Goal: Transaction & Acquisition: Book appointment/travel/reservation

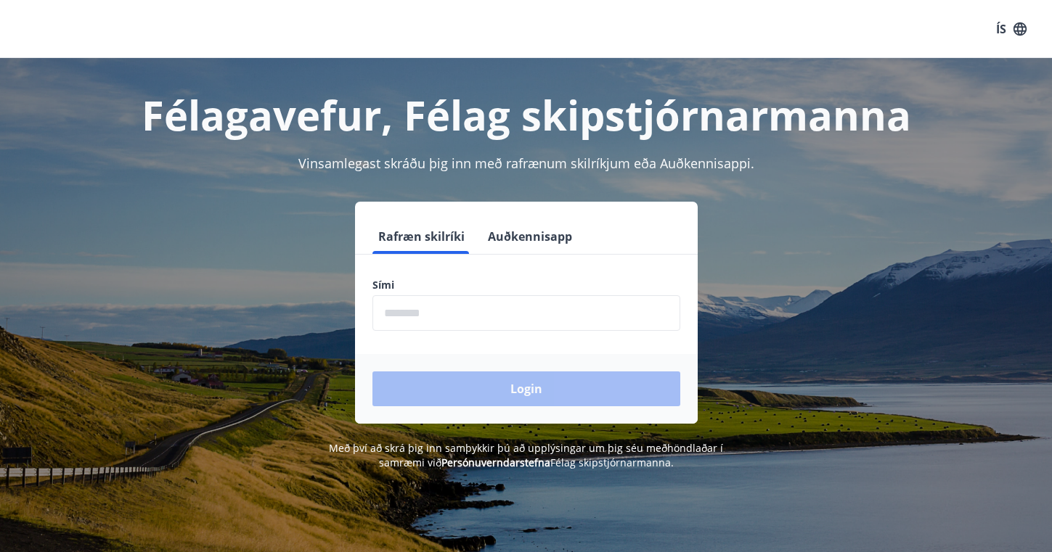
click at [420, 319] on input "phone" at bounding box center [526, 313] width 308 height 36
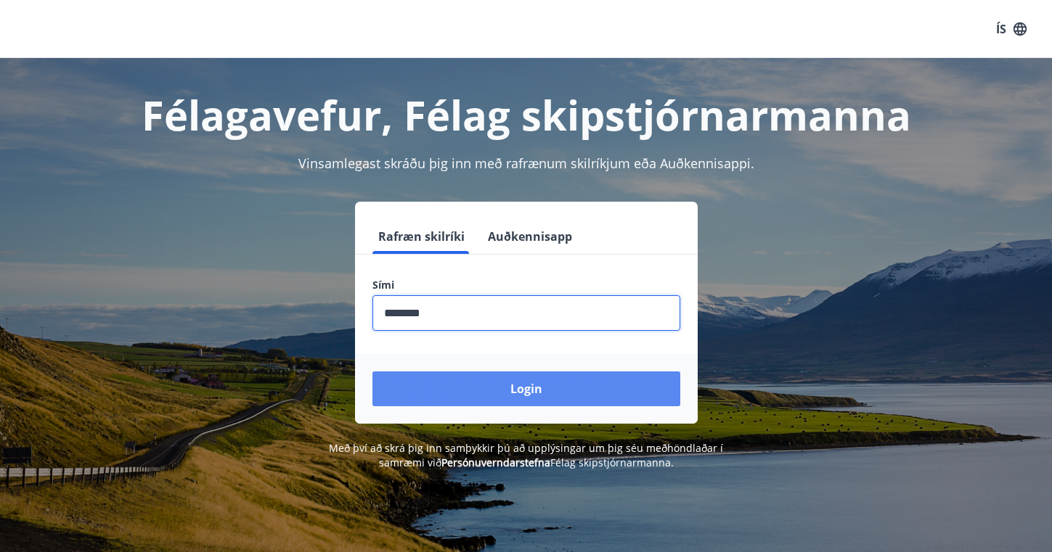
type input "********"
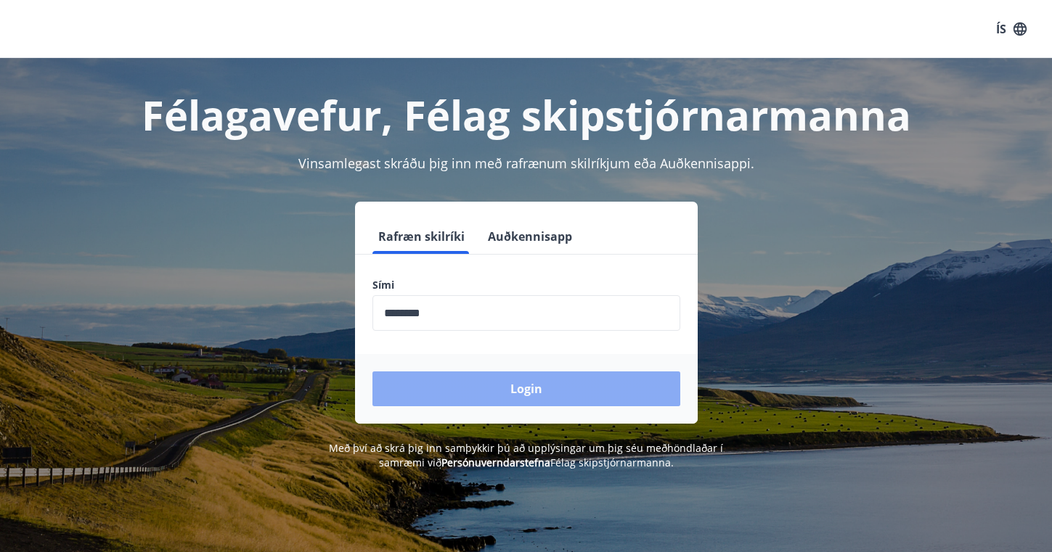
click at [478, 393] on button "Login" at bounding box center [526, 389] width 308 height 35
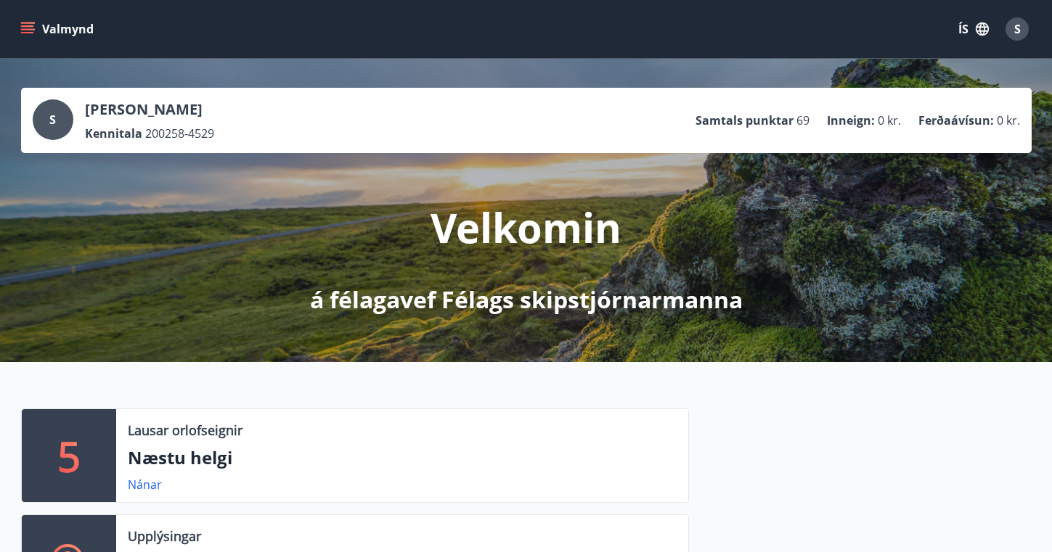
click at [26, 33] on icon "menu" at bounding box center [27, 32] width 13 height 1
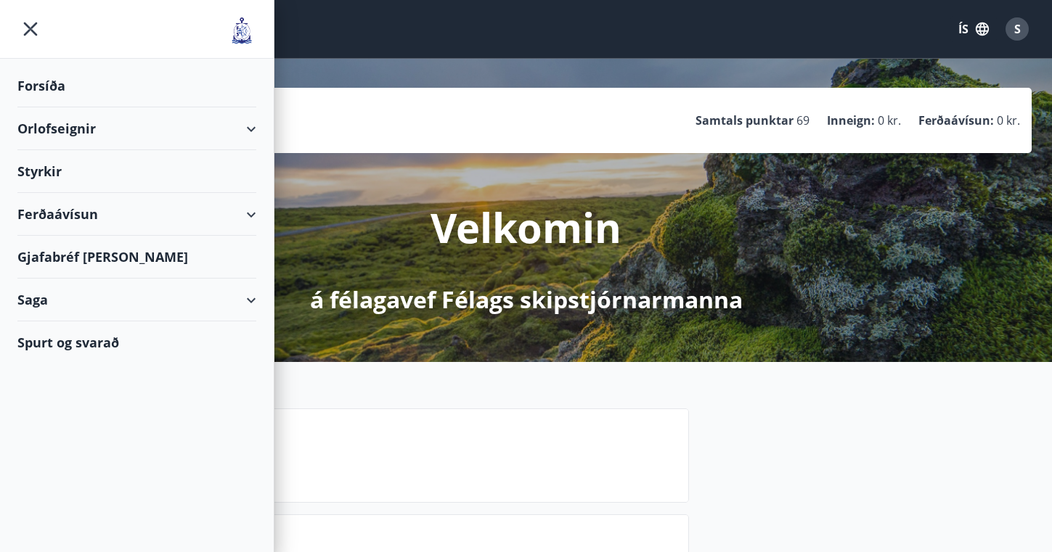
click at [62, 131] on div "Orlofseignir" at bounding box center [136, 128] width 239 height 43
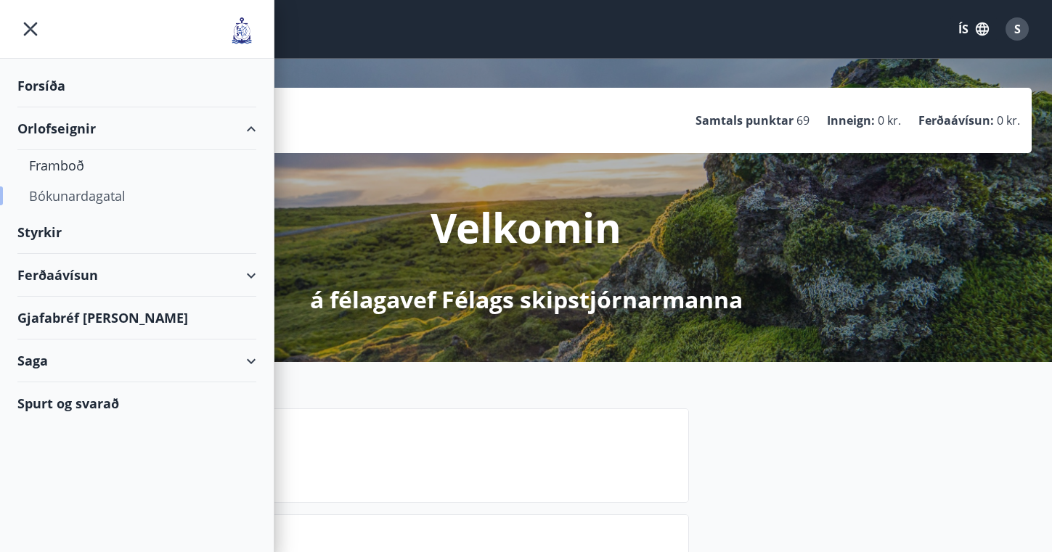
click at [83, 196] on div "Bókunardagatal" at bounding box center [137, 196] width 216 height 30
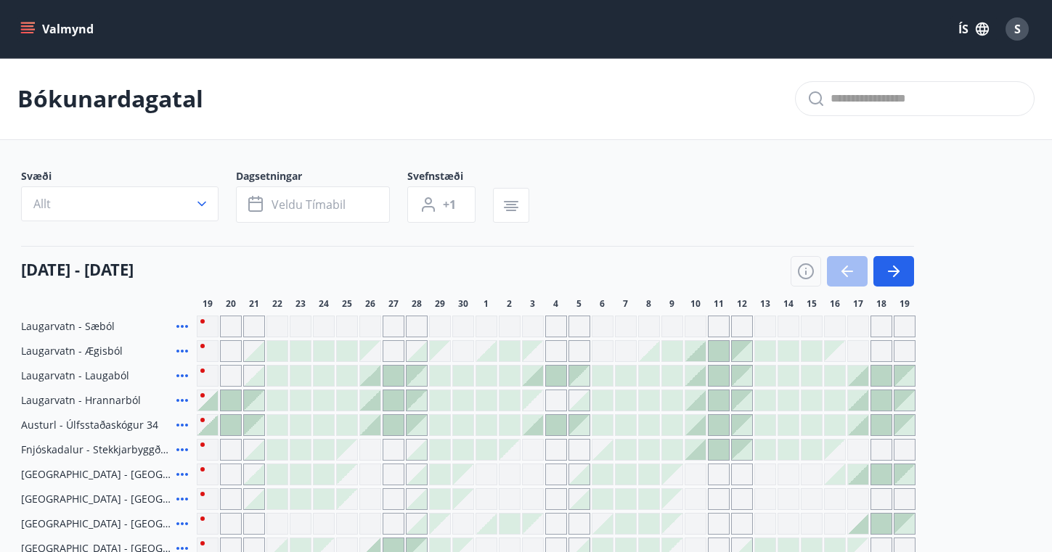
click at [32, 29] on icon "menu" at bounding box center [29, 28] width 16 height 1
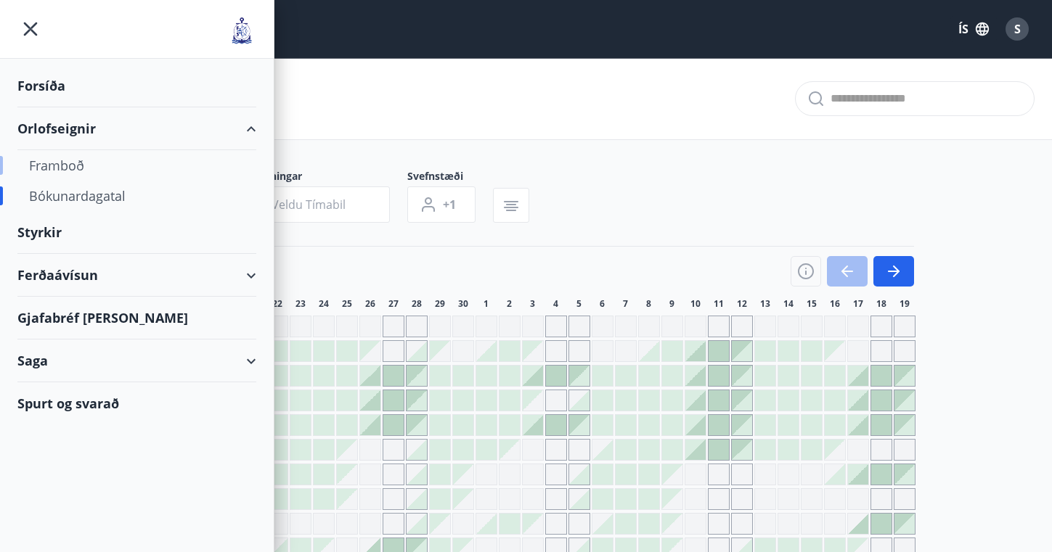
click at [70, 166] on div "Framboð" at bounding box center [137, 165] width 216 height 30
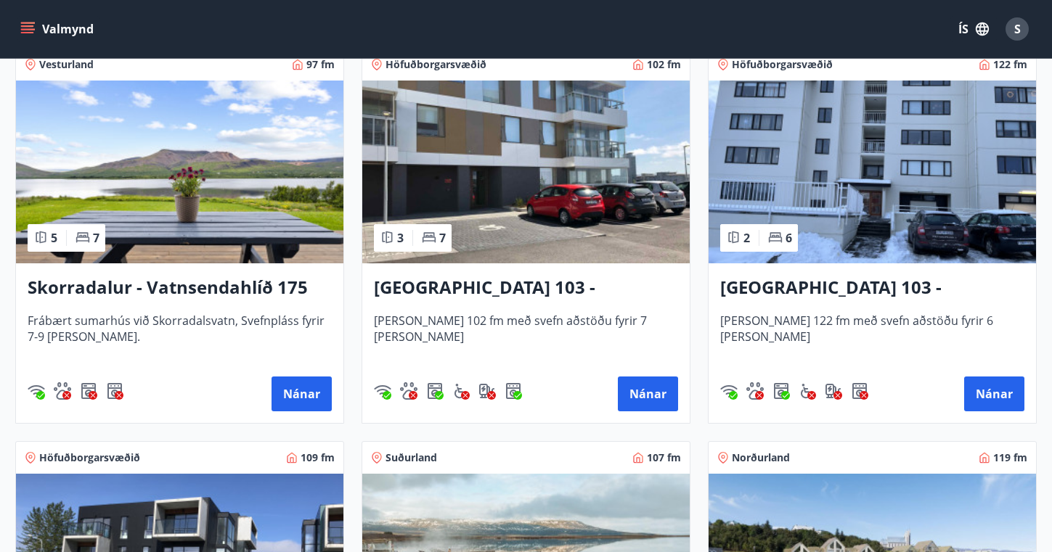
scroll to position [1070, 0]
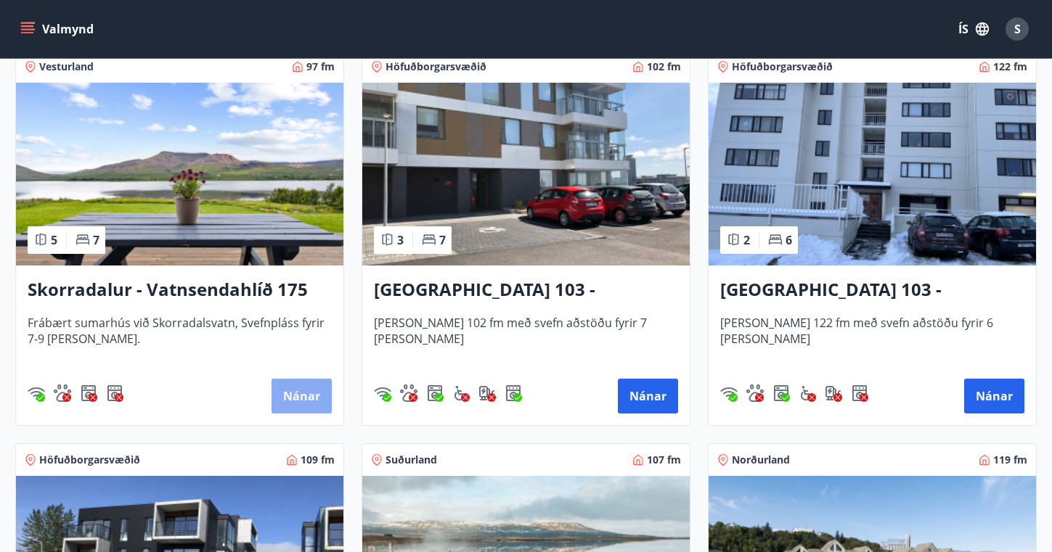
click at [296, 405] on button "Nánar" at bounding box center [302, 396] width 60 height 35
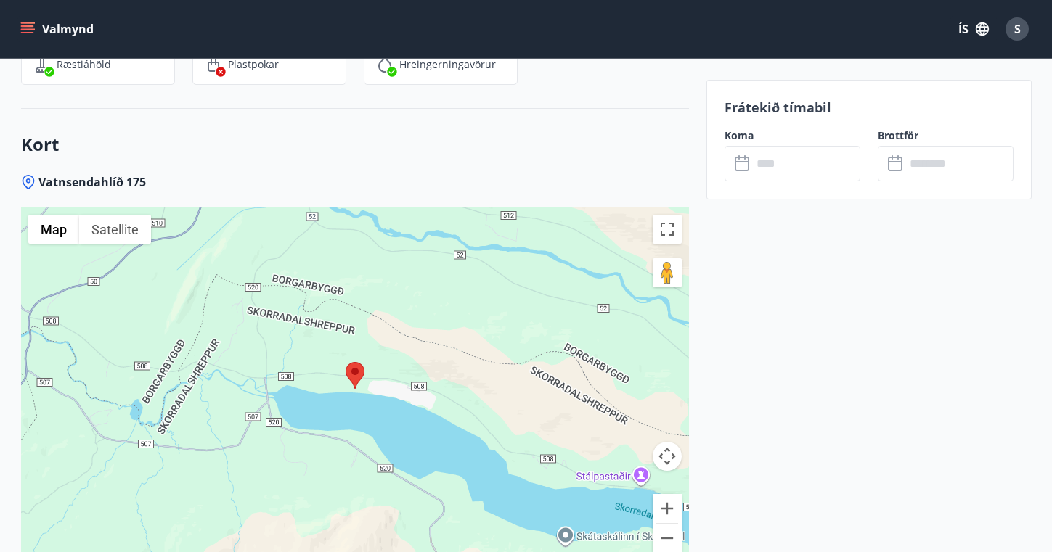
scroll to position [1754, 0]
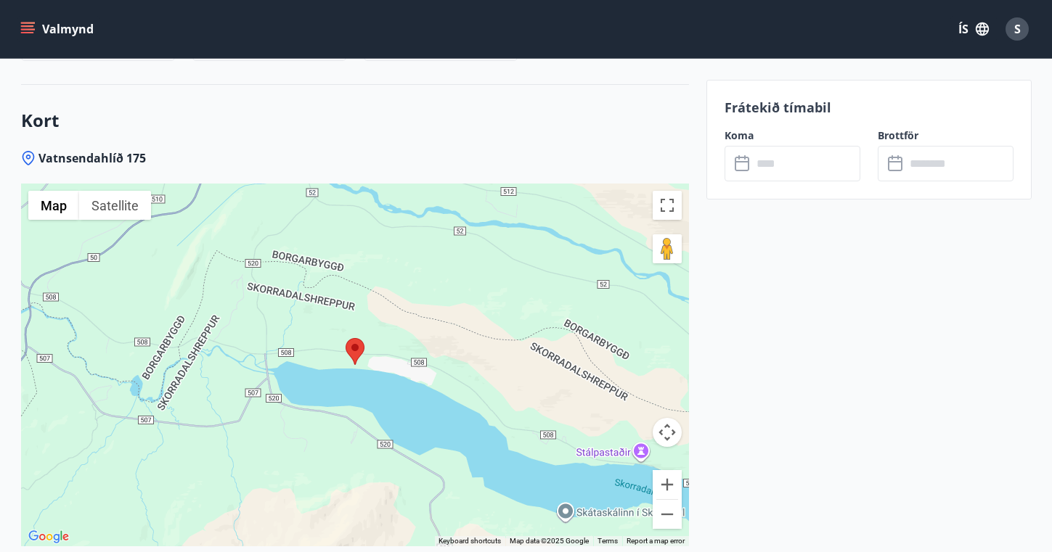
click at [342, 329] on div at bounding box center [355, 365] width 668 height 363
click at [322, 372] on div at bounding box center [355, 365] width 668 height 363
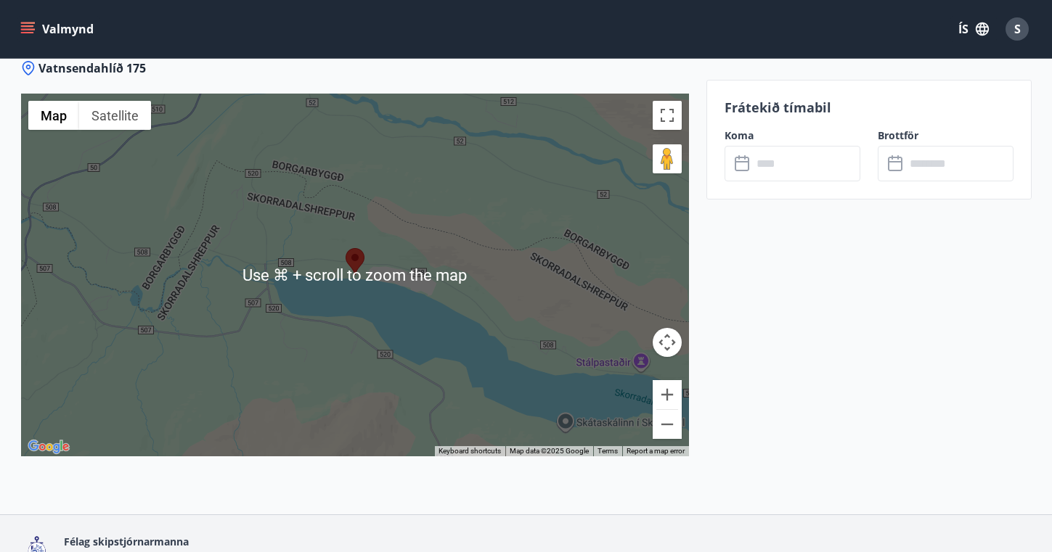
scroll to position [1791, 0]
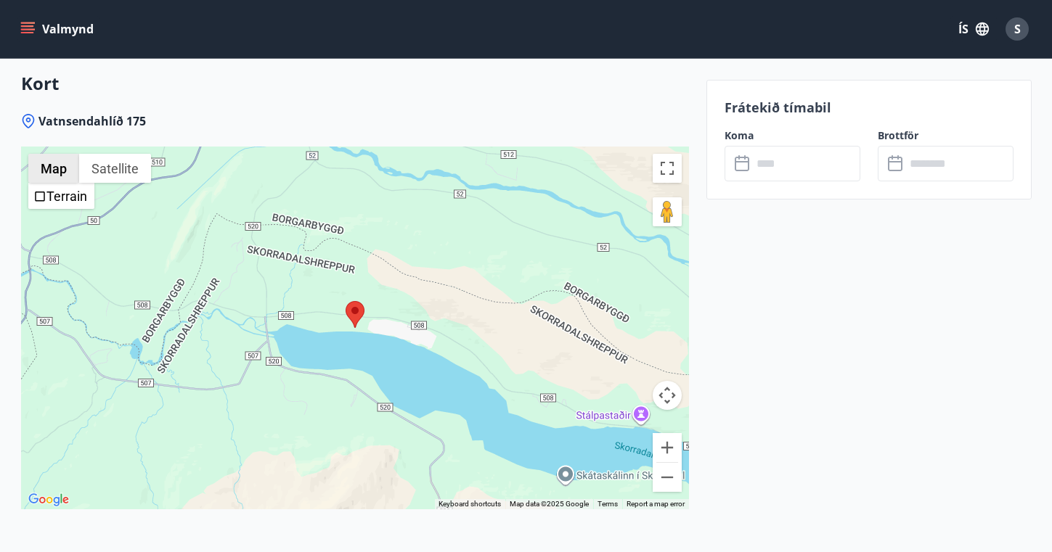
click at [49, 168] on button "Map" at bounding box center [53, 168] width 51 height 29
click at [346, 301] on area at bounding box center [346, 301] width 0 height 0
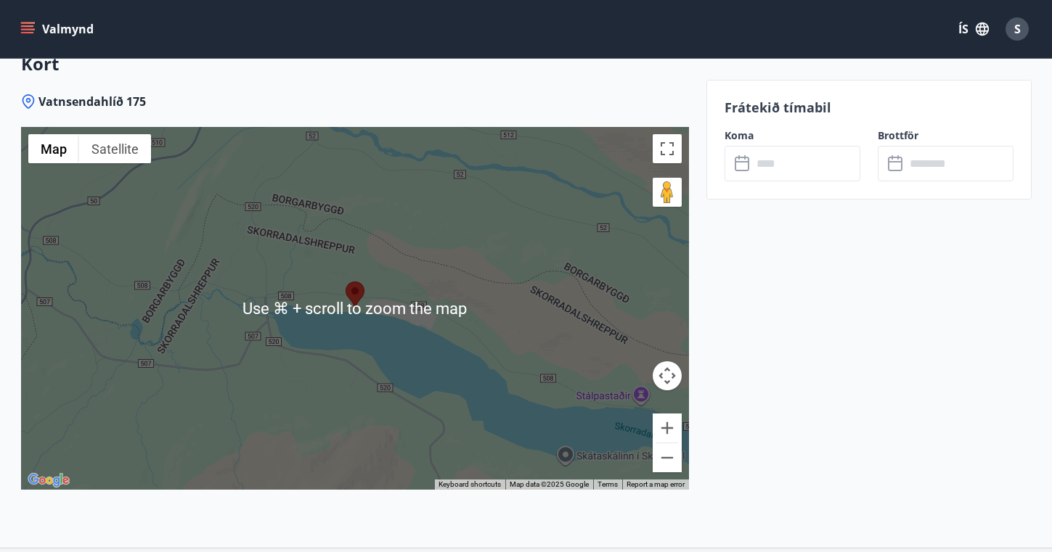
scroll to position [1839, 0]
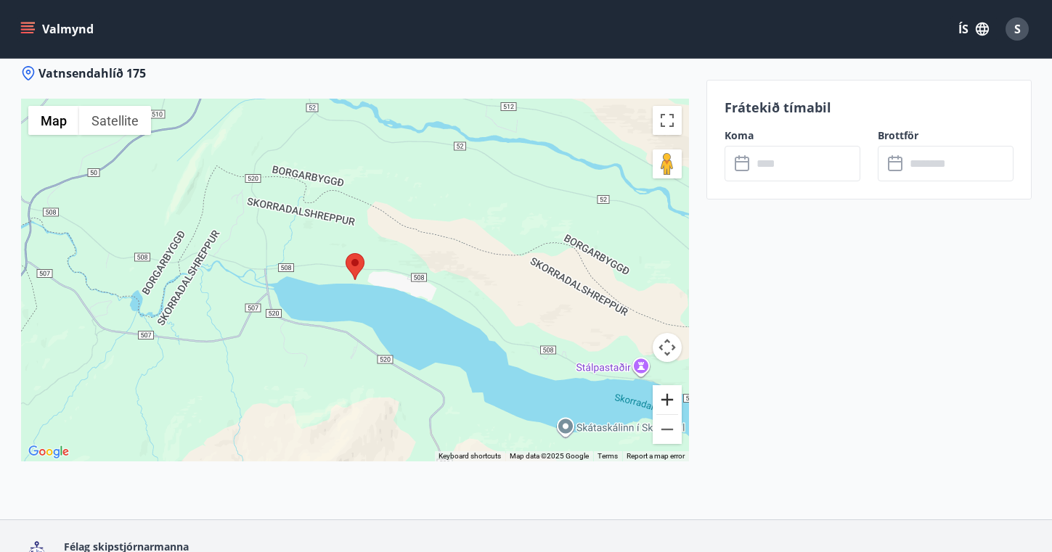
click at [671, 401] on button "Zoom in" at bounding box center [667, 400] width 29 height 29
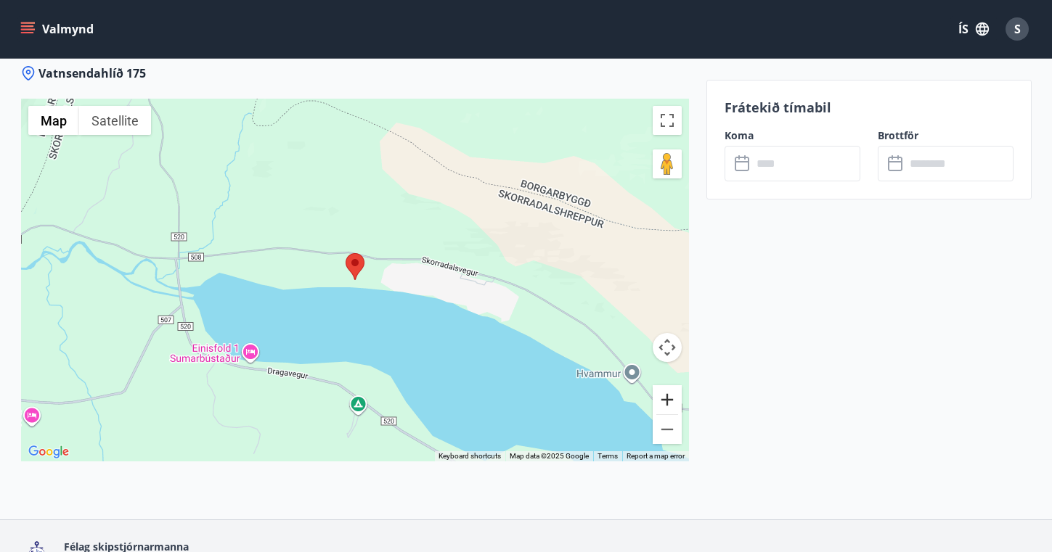
click at [671, 401] on button "Zoom in" at bounding box center [667, 400] width 29 height 29
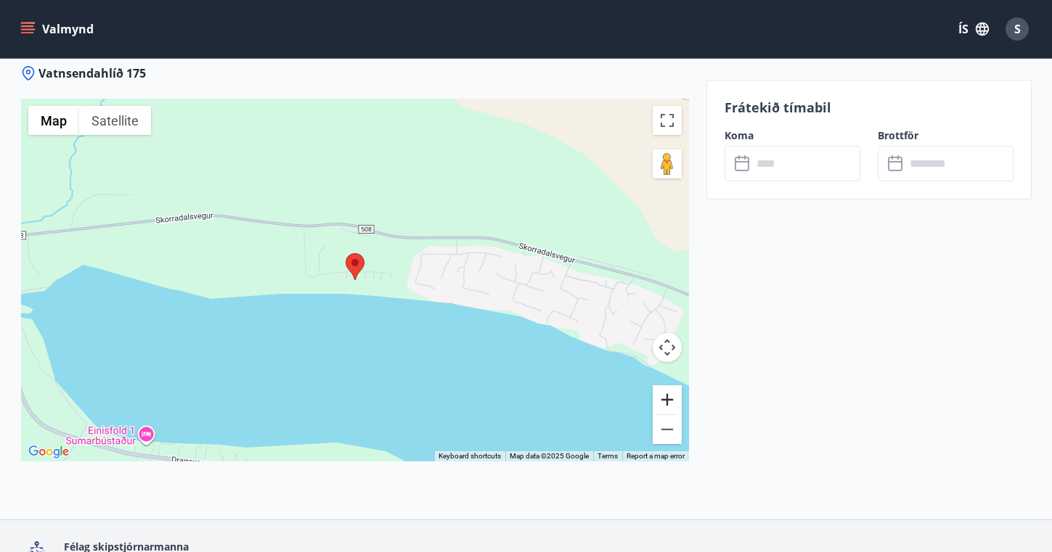
click at [671, 401] on button "Zoom in" at bounding box center [667, 400] width 29 height 29
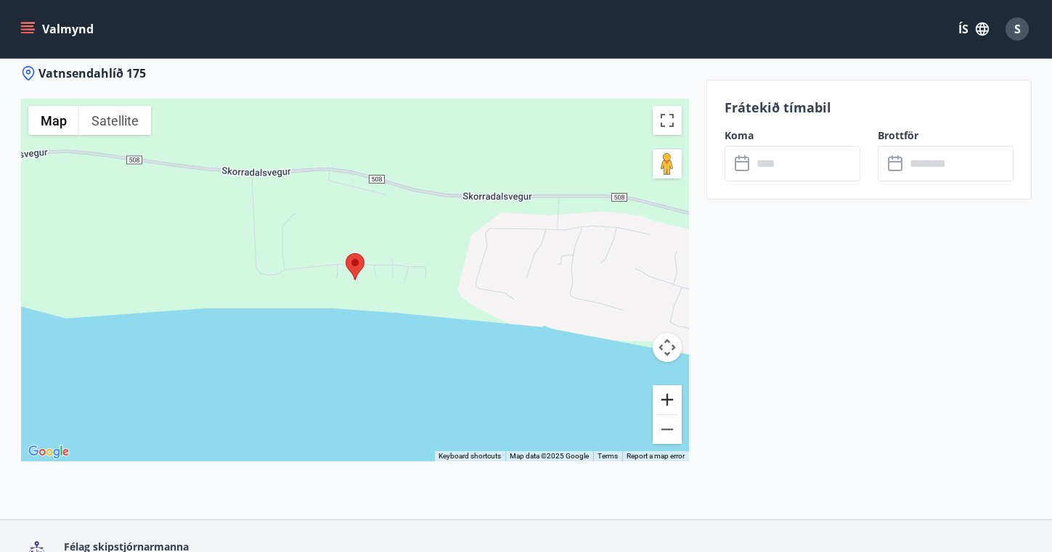
click at [671, 401] on button "Zoom in" at bounding box center [667, 400] width 29 height 29
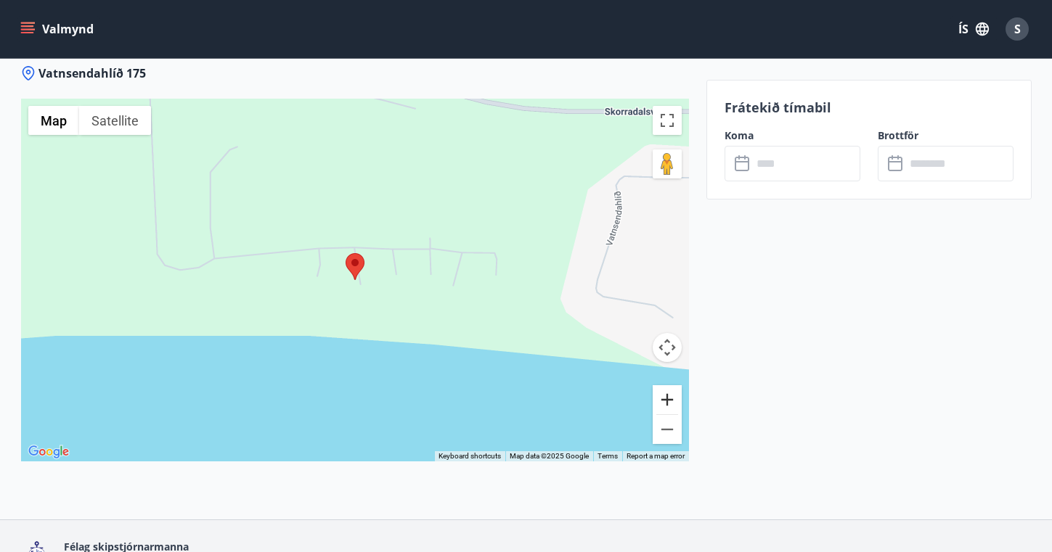
click at [671, 401] on button "Zoom in" at bounding box center [667, 400] width 29 height 29
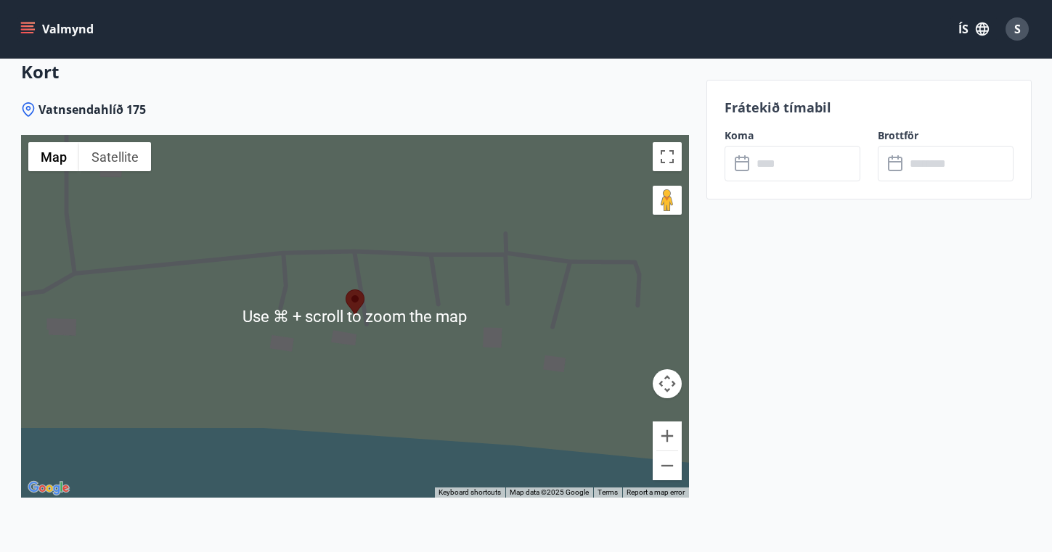
scroll to position [1802, 0]
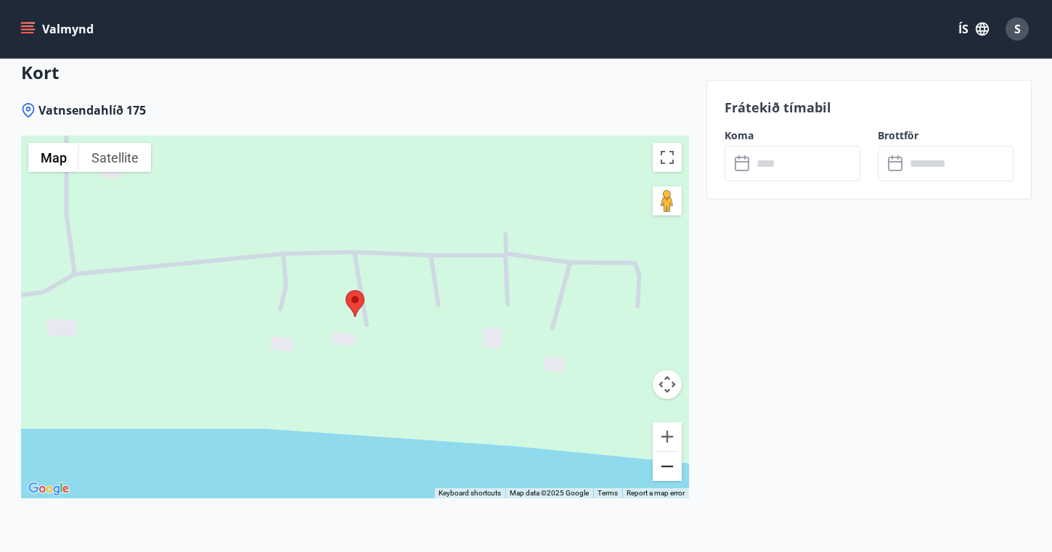
click at [672, 465] on button "Zoom out" at bounding box center [667, 466] width 29 height 29
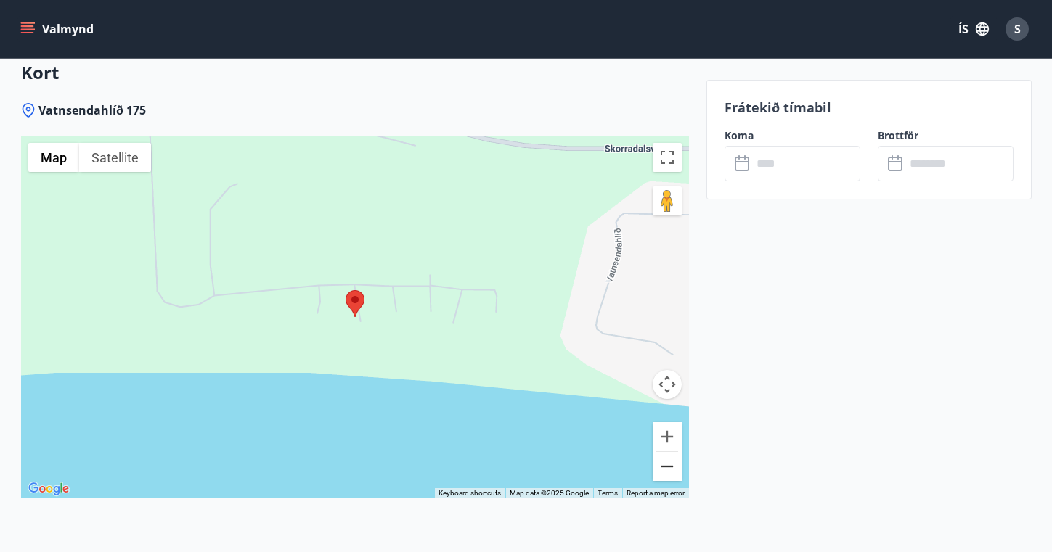
click at [672, 465] on button "Zoom out" at bounding box center [667, 466] width 29 height 29
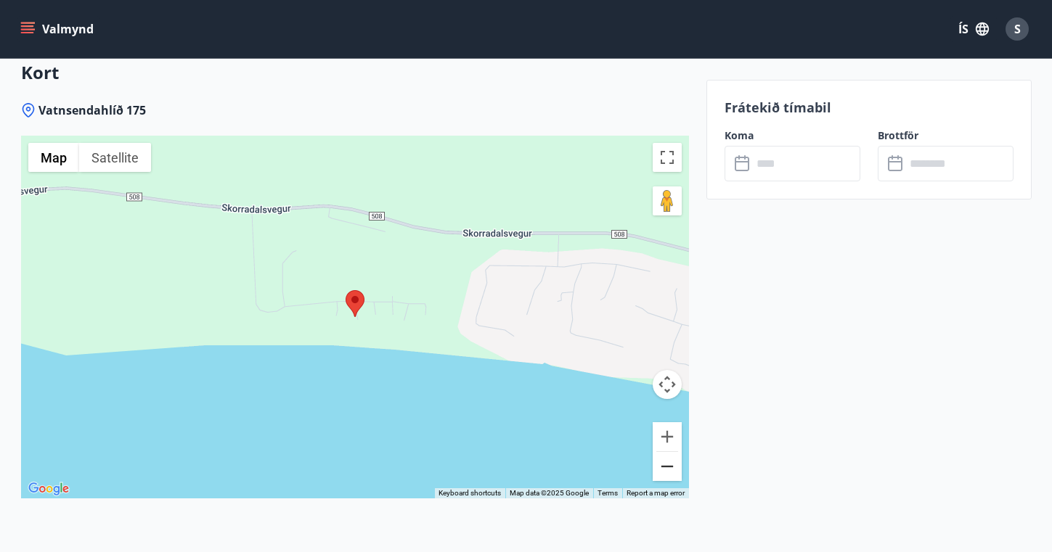
click at [672, 465] on button "Zoom out" at bounding box center [667, 466] width 29 height 29
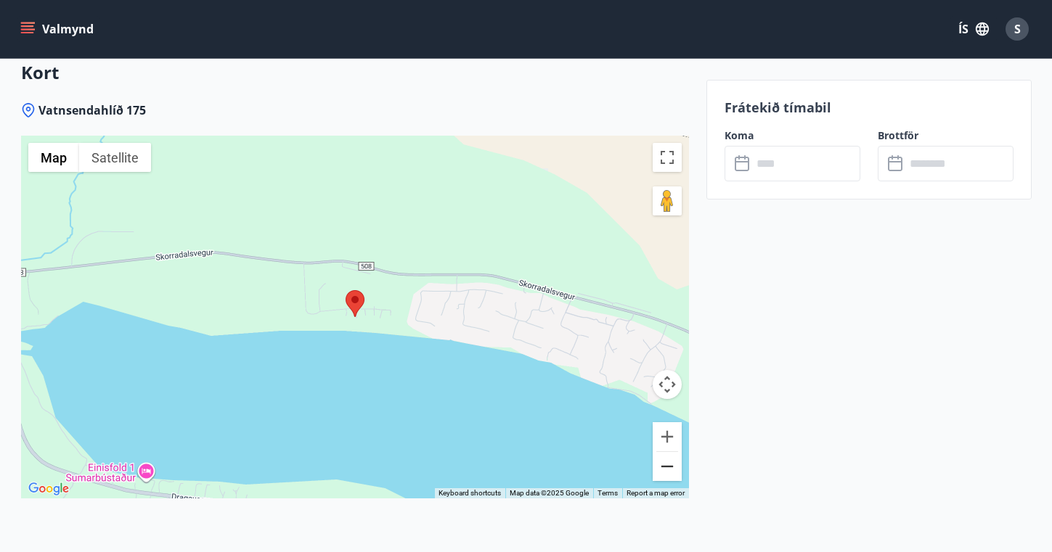
click at [672, 465] on button "Zoom out" at bounding box center [667, 466] width 29 height 29
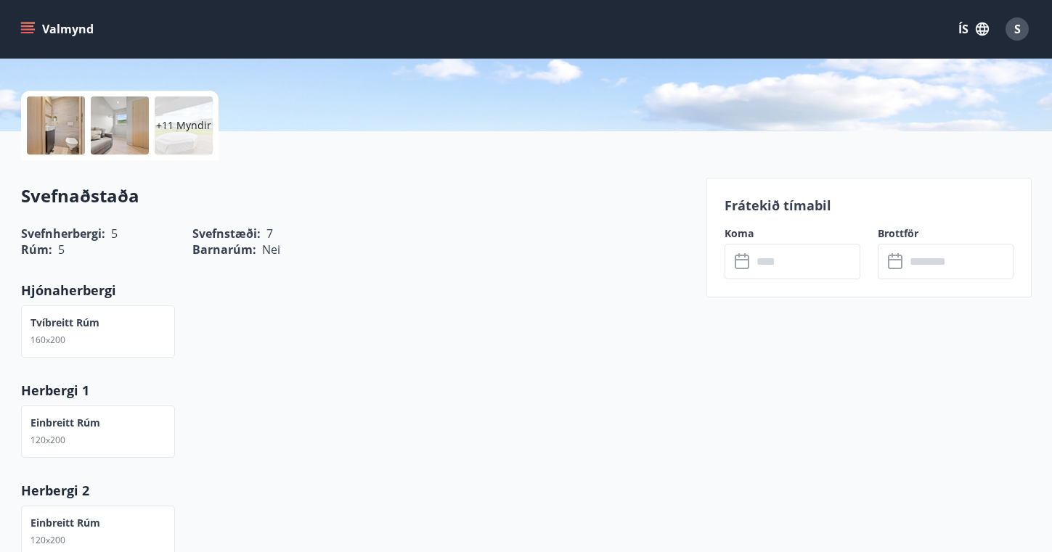
scroll to position [335, 0]
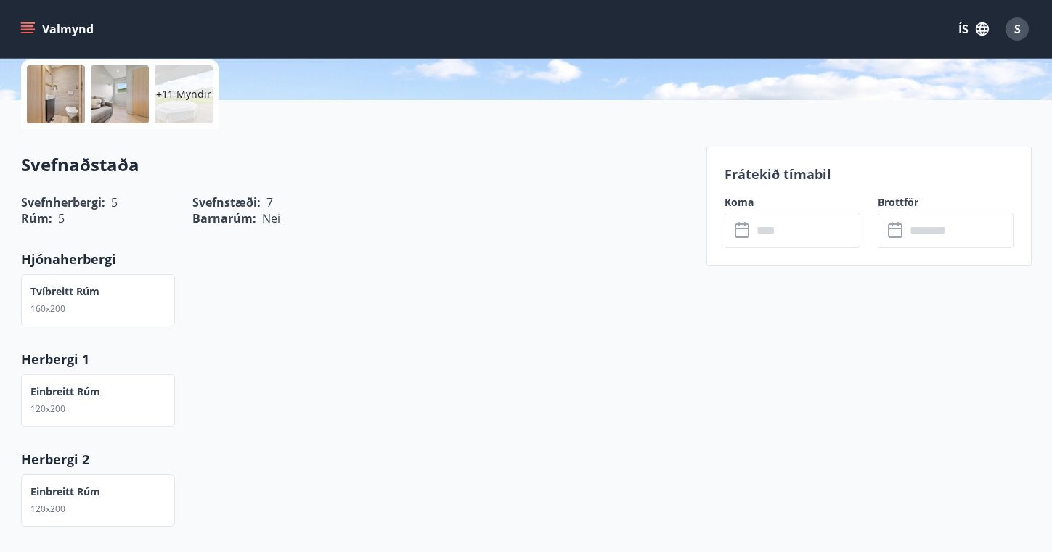
click at [750, 230] on icon at bounding box center [743, 230] width 17 height 17
click at [742, 230] on icon at bounding box center [743, 230] width 17 height 17
click at [746, 229] on icon at bounding box center [742, 228] width 15 height 1
click at [779, 228] on input "text" at bounding box center [806, 231] width 108 height 36
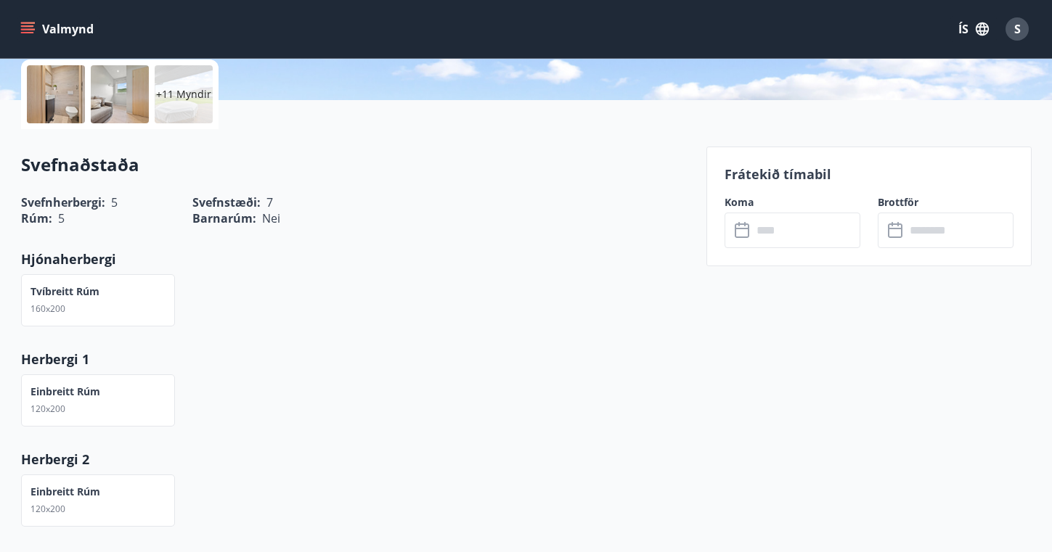
click at [779, 228] on input "text" at bounding box center [806, 231] width 108 height 36
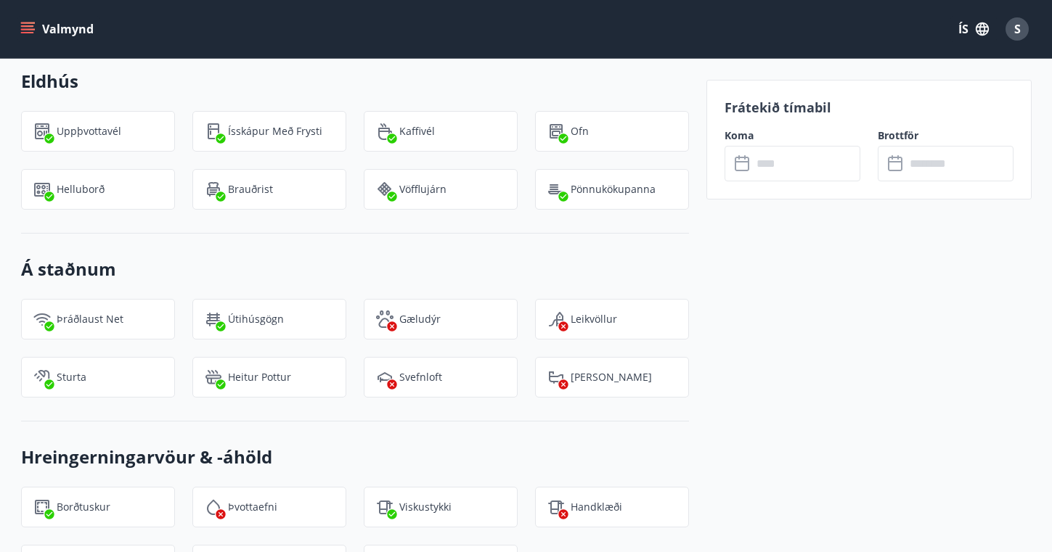
scroll to position [1207, 0]
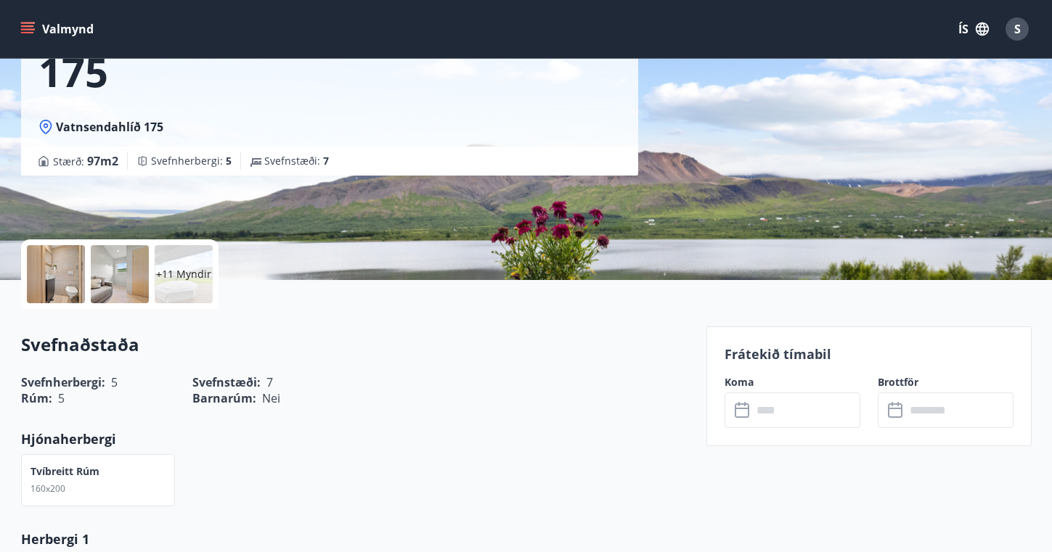
scroll to position [154, 0]
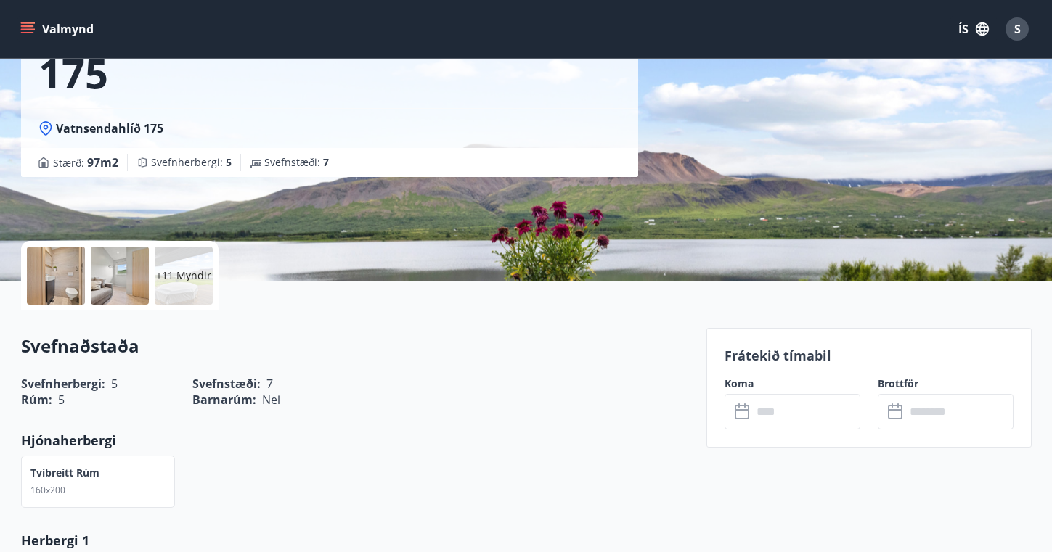
click at [24, 26] on icon "menu" at bounding box center [27, 25] width 13 height 1
click at [32, 28] on icon "menu" at bounding box center [27, 29] width 15 height 15
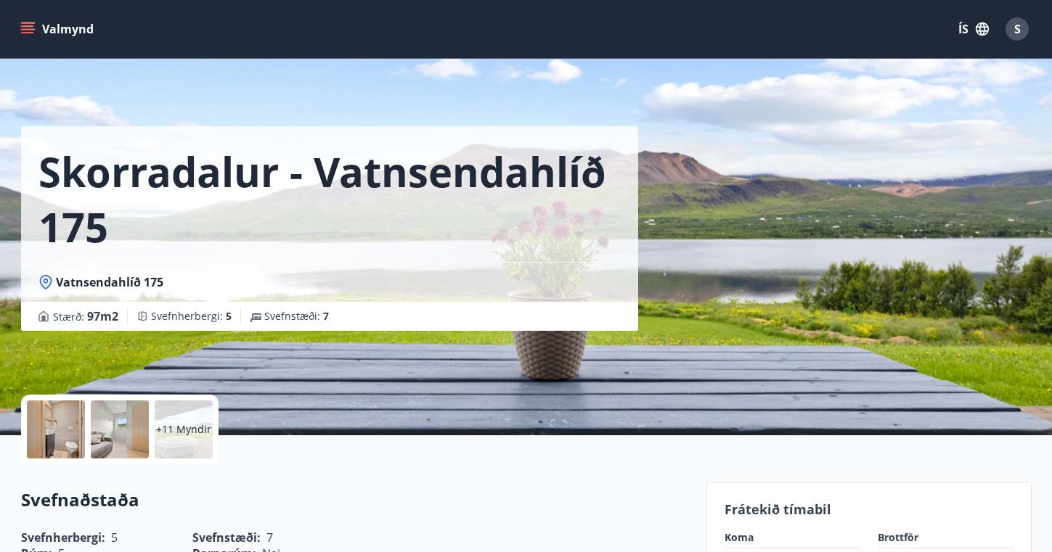
click at [28, 32] on icon "menu" at bounding box center [27, 32] width 13 height 1
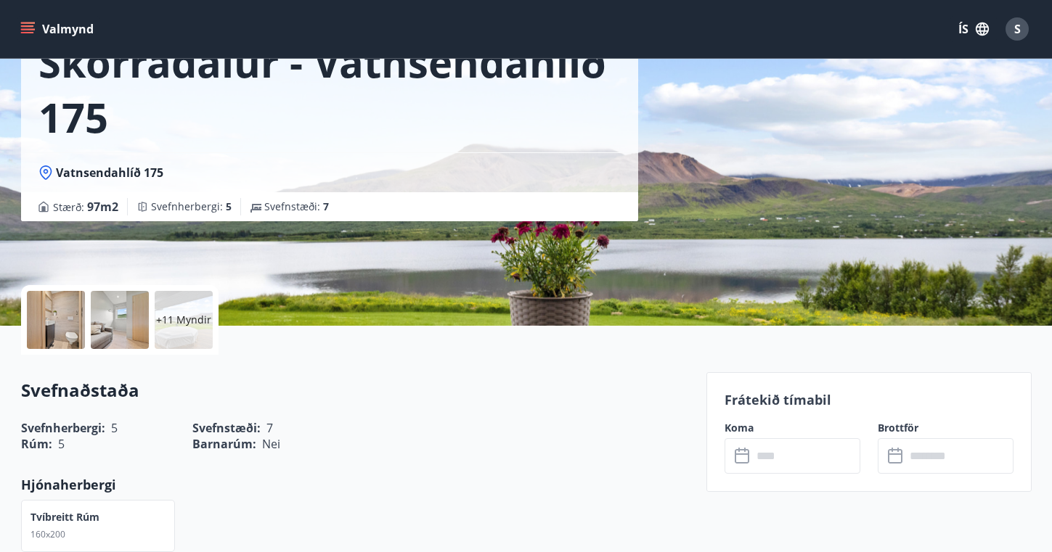
scroll to position [110, 0]
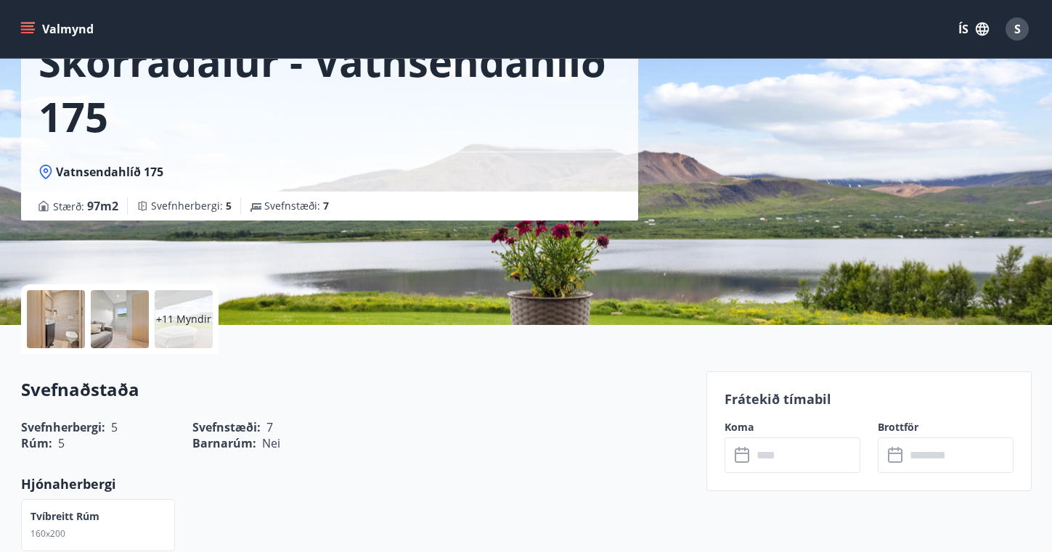
click at [743, 458] on icon at bounding box center [743, 455] width 17 height 17
click at [894, 460] on icon at bounding box center [896, 455] width 17 height 17
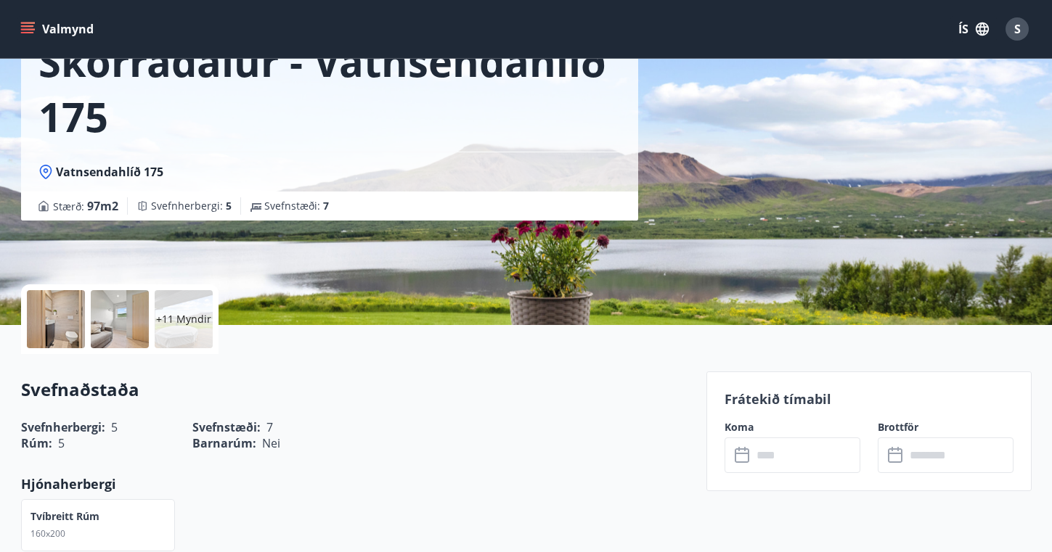
click at [894, 460] on icon at bounding box center [896, 455] width 17 height 17
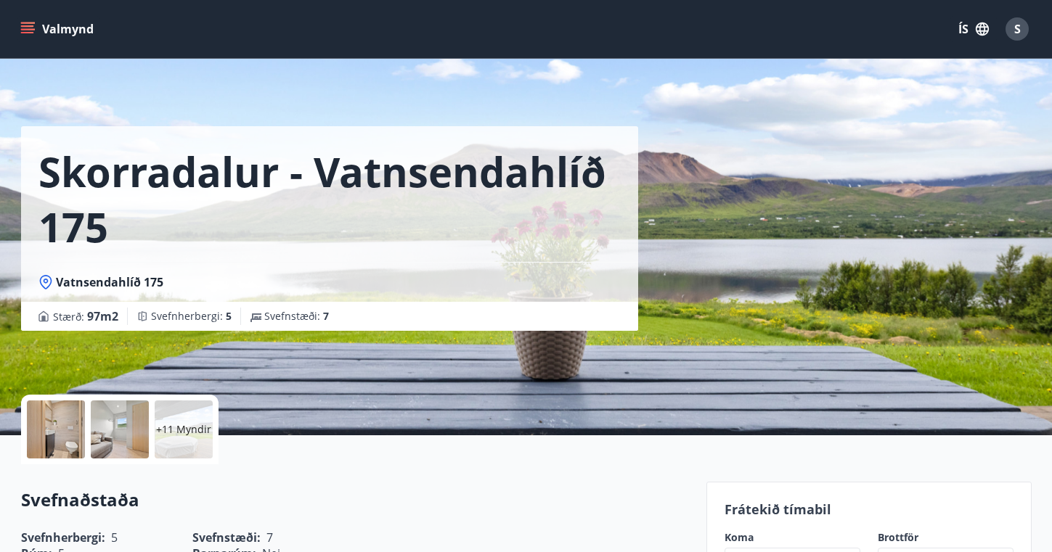
scroll to position [0, 0]
click at [29, 33] on icon "menu" at bounding box center [27, 32] width 13 height 1
click at [28, 27] on icon "menu" at bounding box center [27, 25] width 13 height 1
click at [32, 27] on icon "menu" at bounding box center [27, 25] width 13 height 1
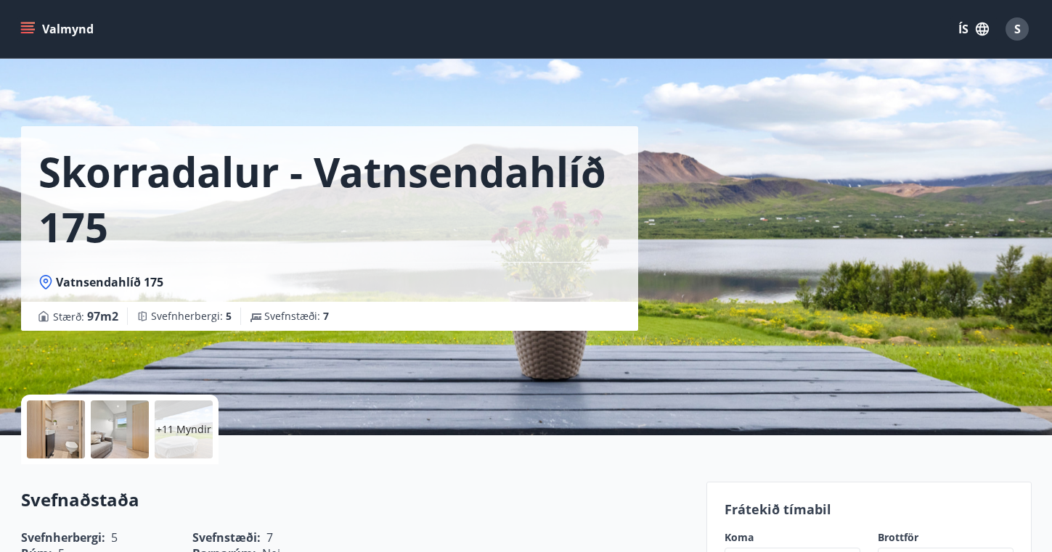
click at [32, 27] on icon "menu" at bounding box center [27, 25] width 13 height 1
click at [28, 31] on icon "menu" at bounding box center [27, 29] width 15 height 15
click at [28, 30] on icon "menu" at bounding box center [27, 29] width 15 height 15
click at [28, 30] on icon "menu" at bounding box center [29, 28] width 16 height 1
click at [1014, 33] on span "S" at bounding box center [1017, 29] width 7 height 16
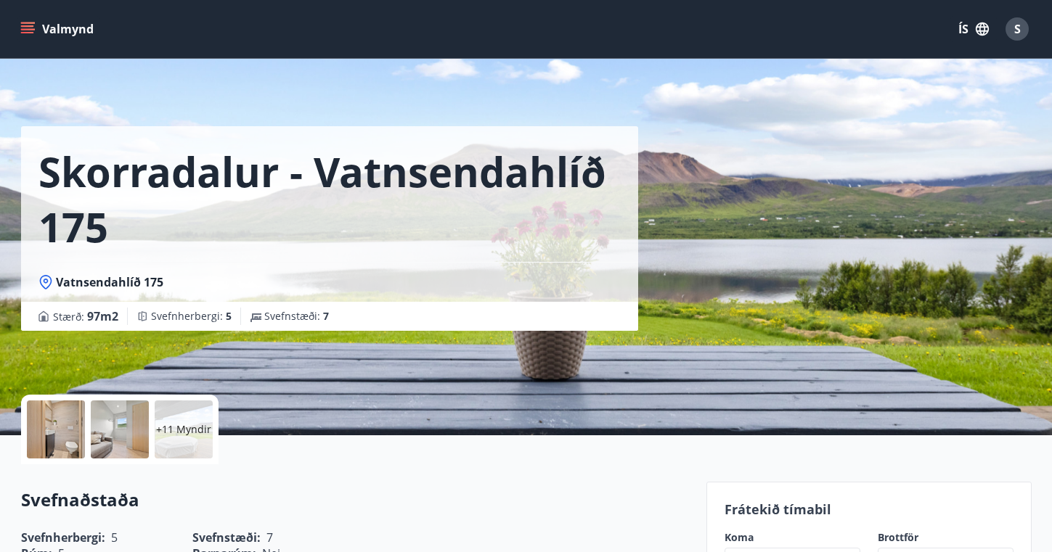
click at [1018, 26] on span "S" at bounding box center [1017, 29] width 7 height 16
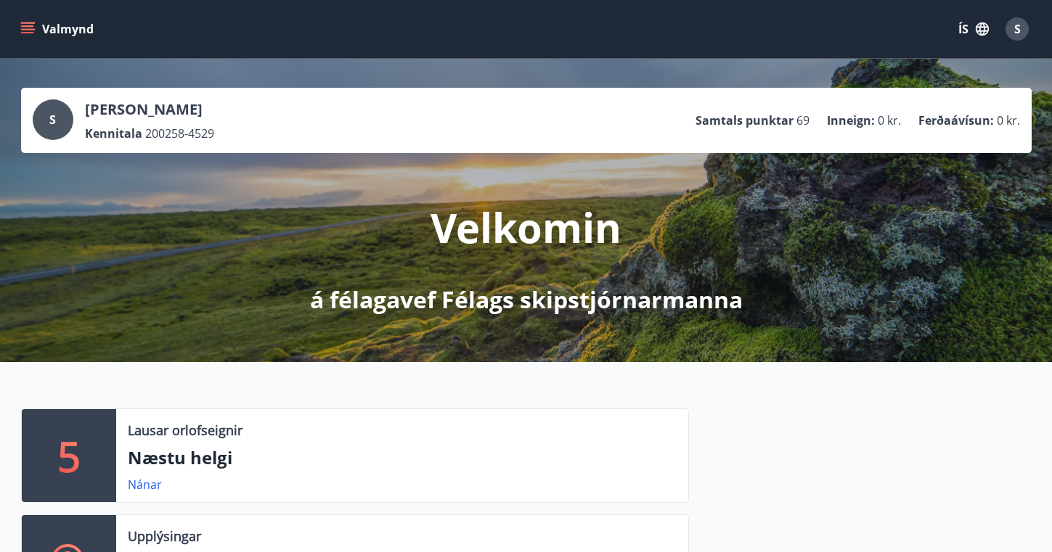
click at [32, 27] on icon "menu" at bounding box center [27, 25] width 13 height 1
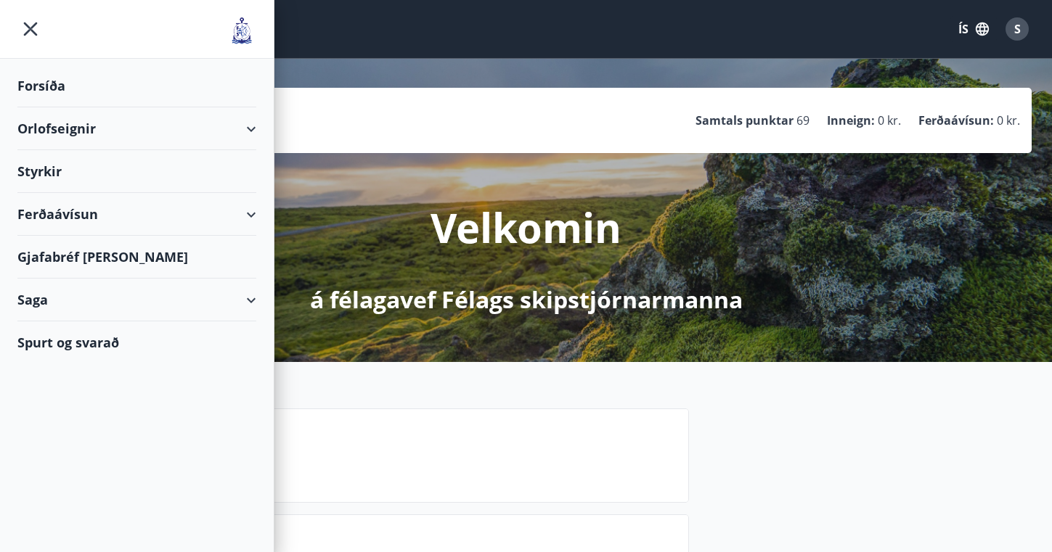
click at [251, 127] on div "Orlofseignir" at bounding box center [136, 128] width 239 height 43
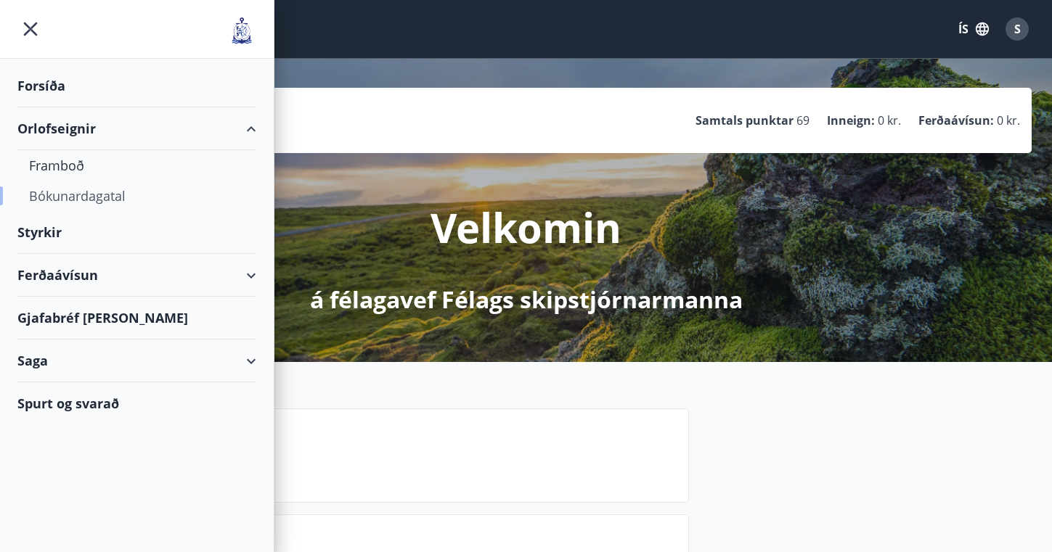
click at [87, 197] on div "Bókunardagatal" at bounding box center [137, 196] width 216 height 30
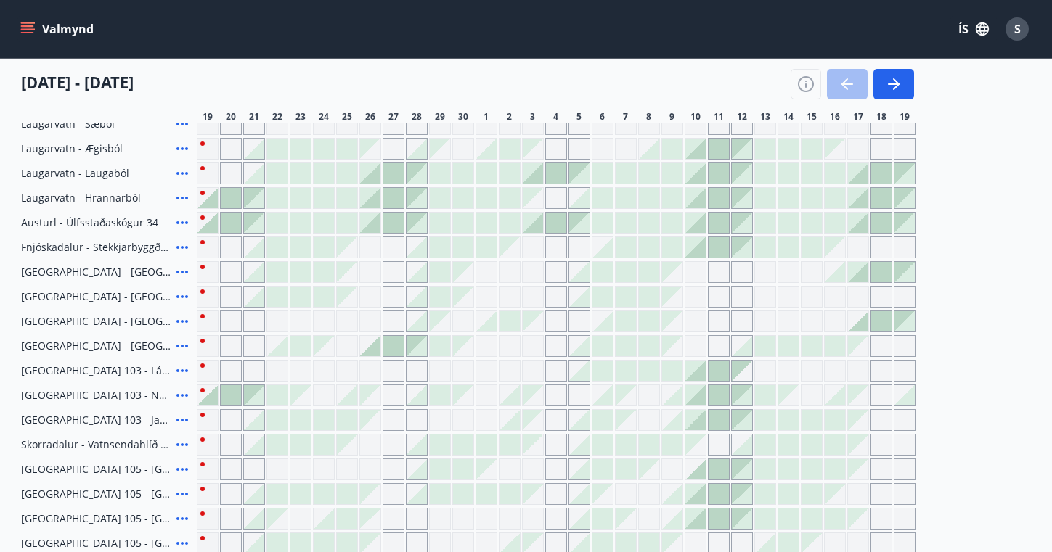
scroll to position [211, 0]
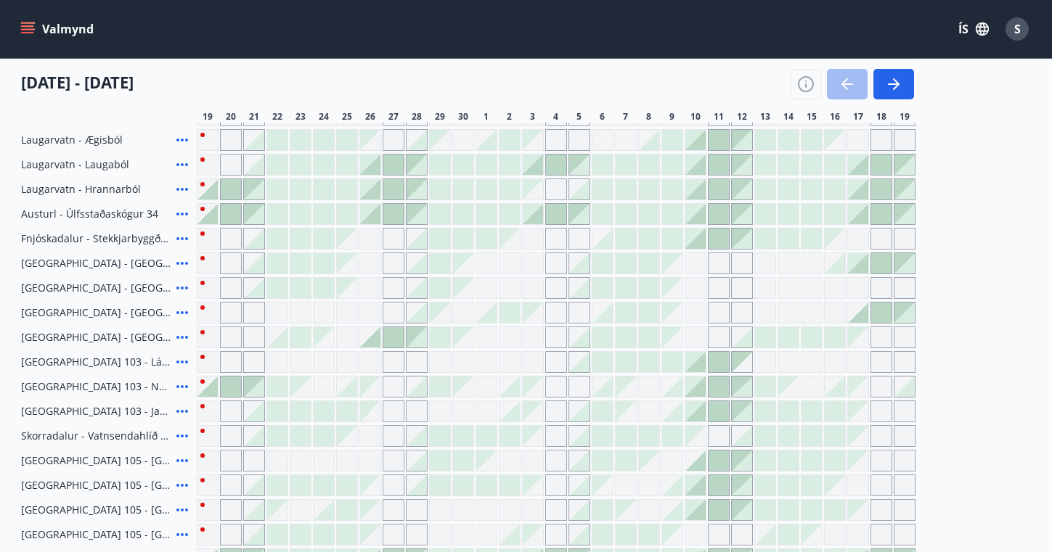
click at [745, 436] on div at bounding box center [742, 436] width 20 height 20
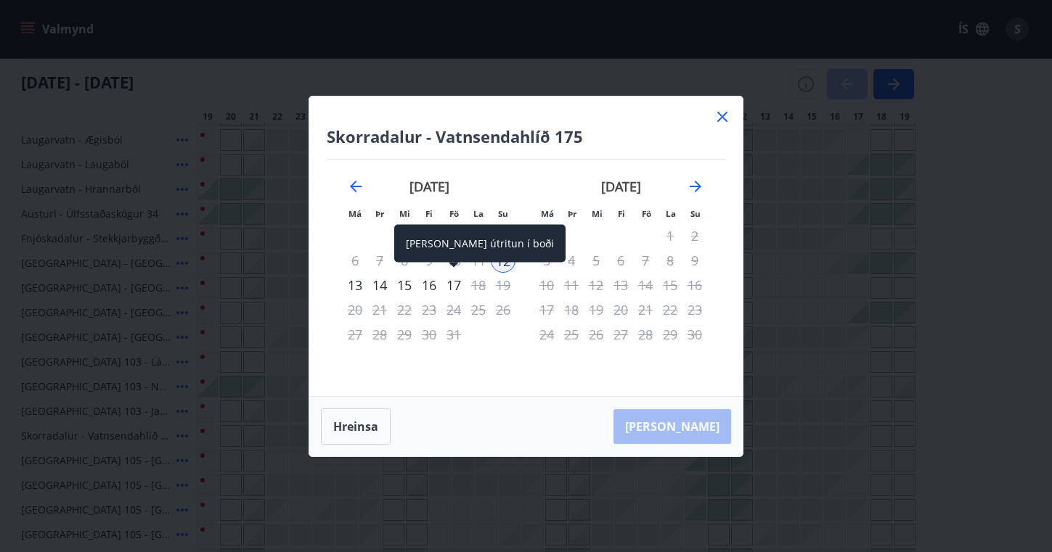
click at [456, 283] on div "17" at bounding box center [453, 285] width 25 height 25
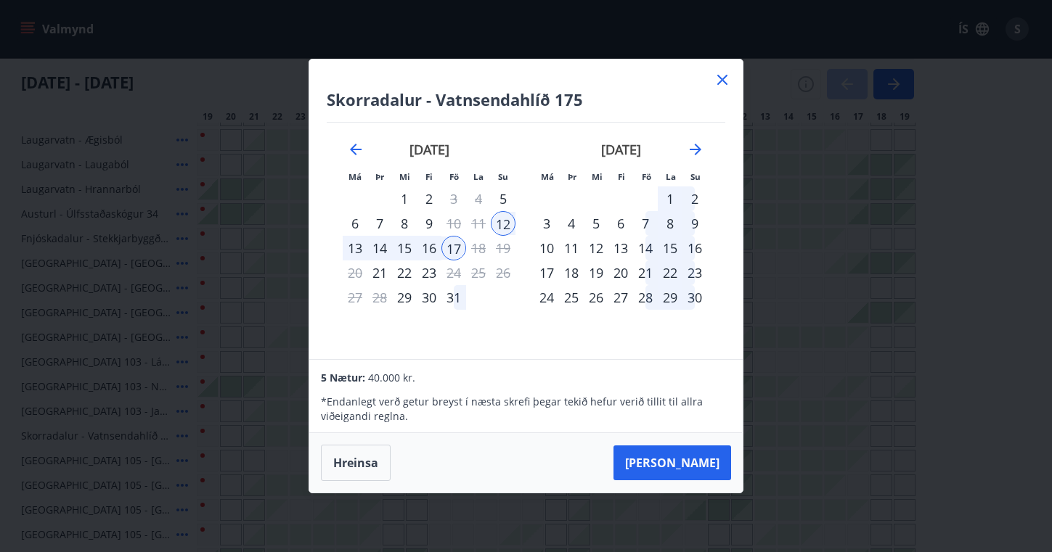
click at [725, 77] on icon at bounding box center [722, 80] width 10 height 10
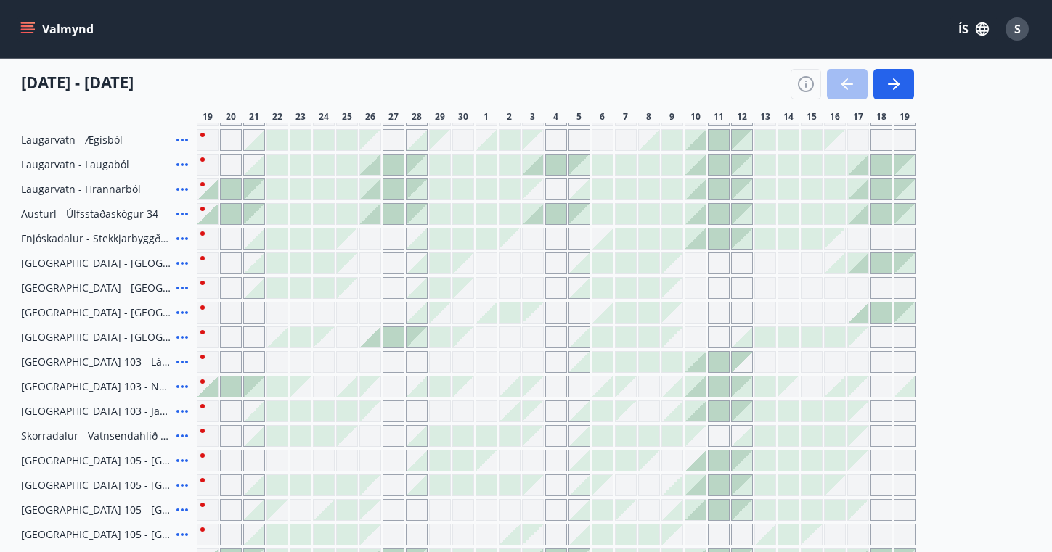
click at [745, 142] on div at bounding box center [742, 140] width 20 height 20
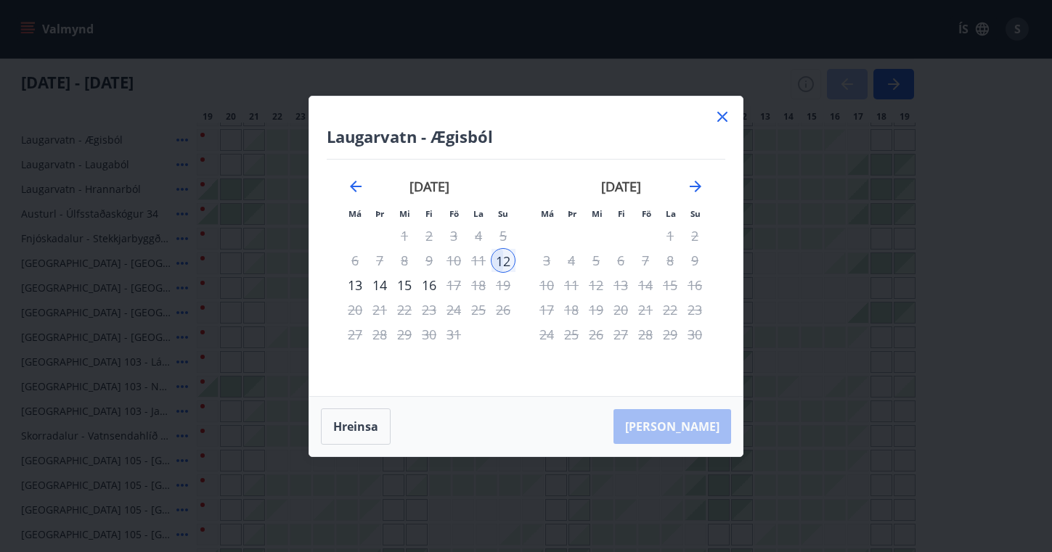
click at [720, 115] on icon at bounding box center [722, 116] width 17 height 17
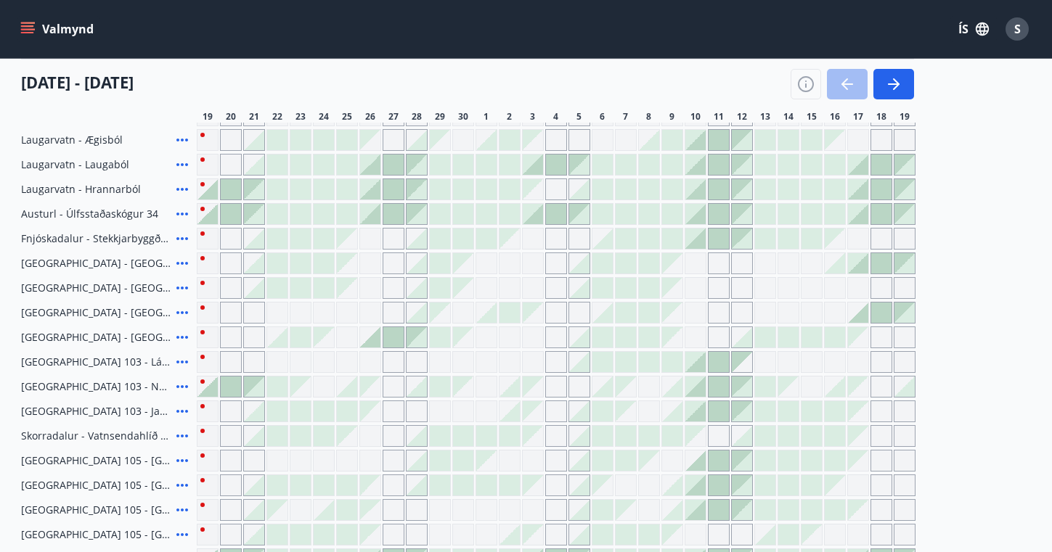
click at [743, 166] on div at bounding box center [742, 165] width 20 height 20
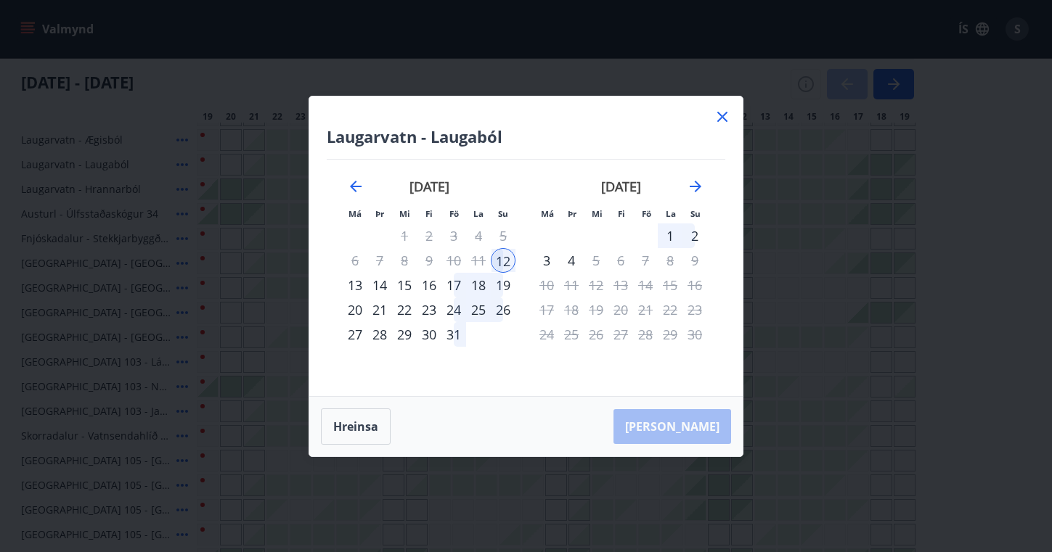
click at [723, 114] on icon at bounding box center [722, 116] width 17 height 17
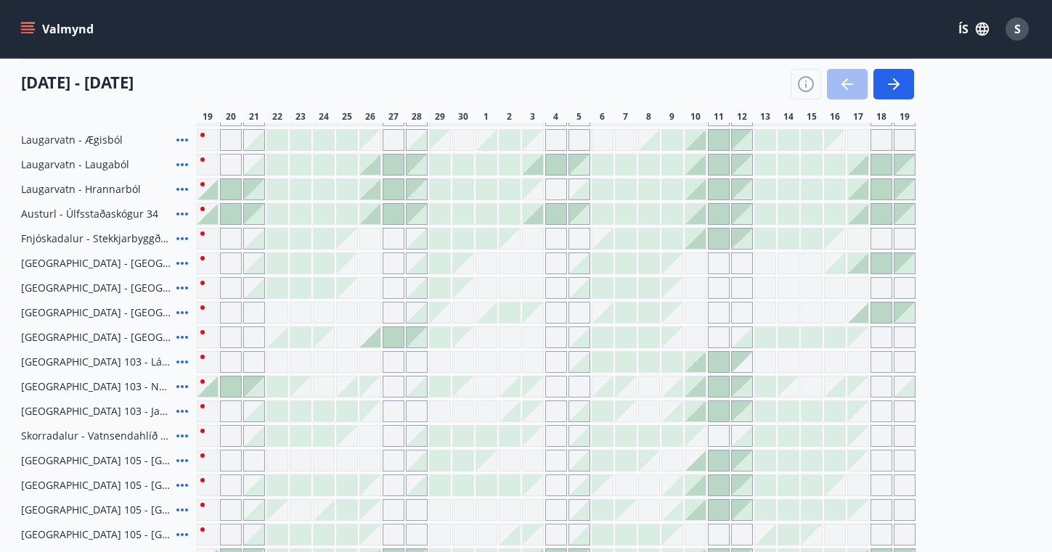
click at [747, 192] on div at bounding box center [742, 189] width 20 height 20
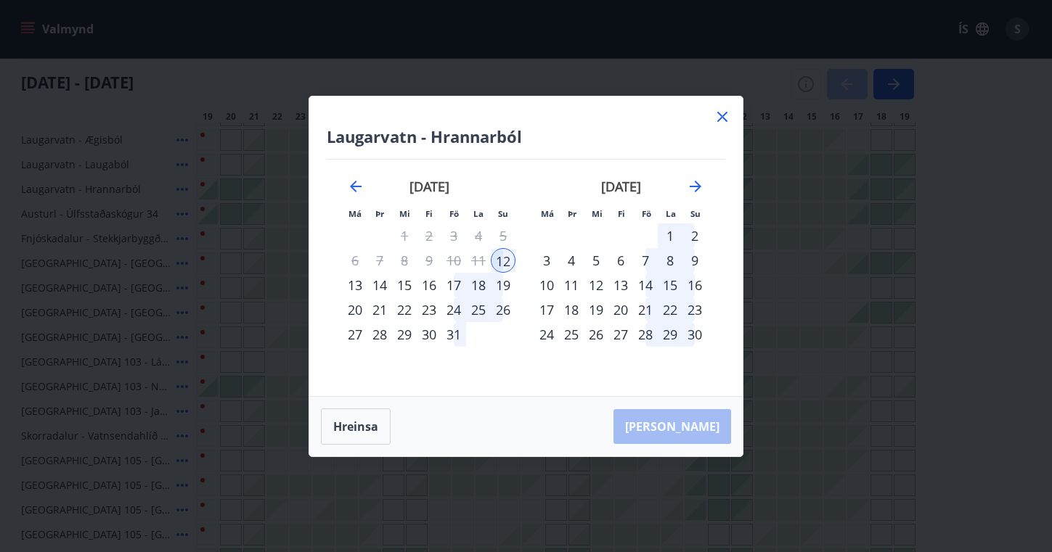
click at [722, 118] on icon at bounding box center [722, 116] width 17 height 17
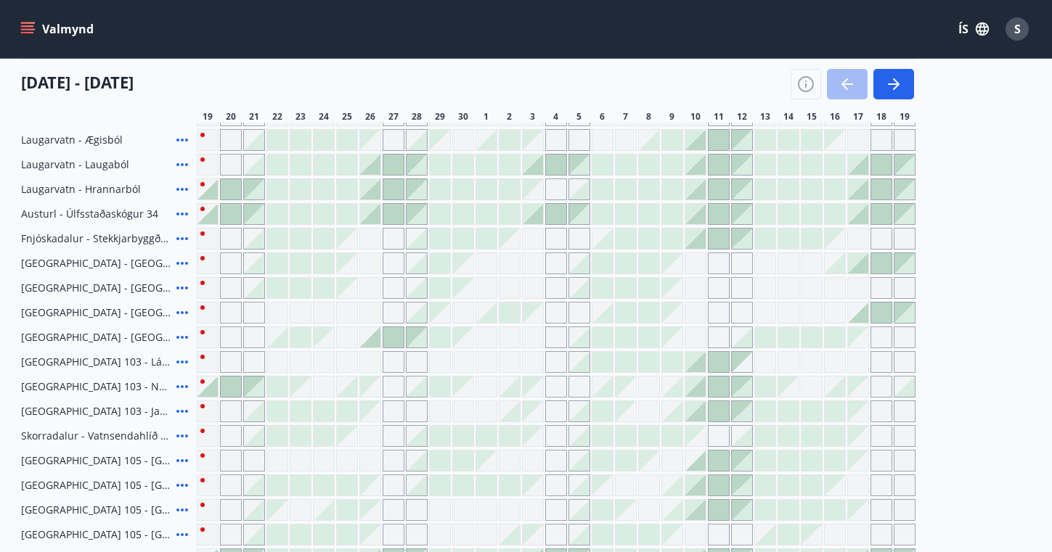
click at [740, 438] on div at bounding box center [742, 436] width 20 height 20
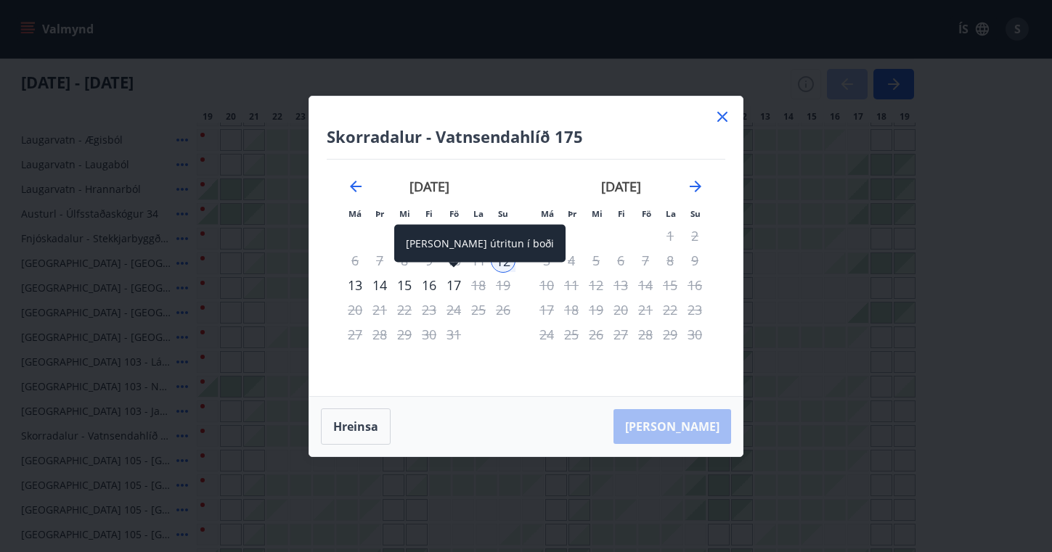
click at [454, 284] on div "17" at bounding box center [453, 285] width 25 height 25
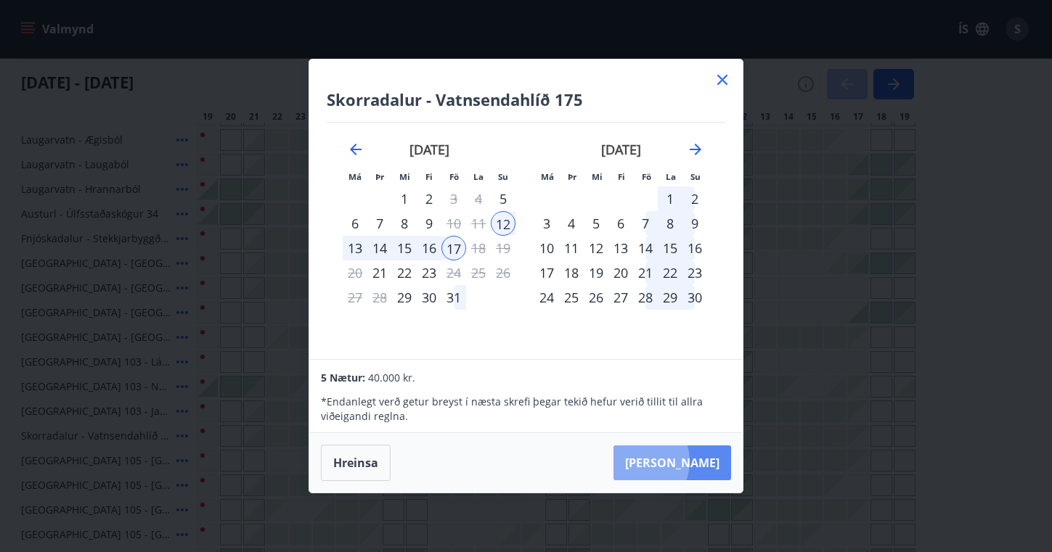
click at [681, 462] on button "Taka Frá" at bounding box center [672, 463] width 118 height 35
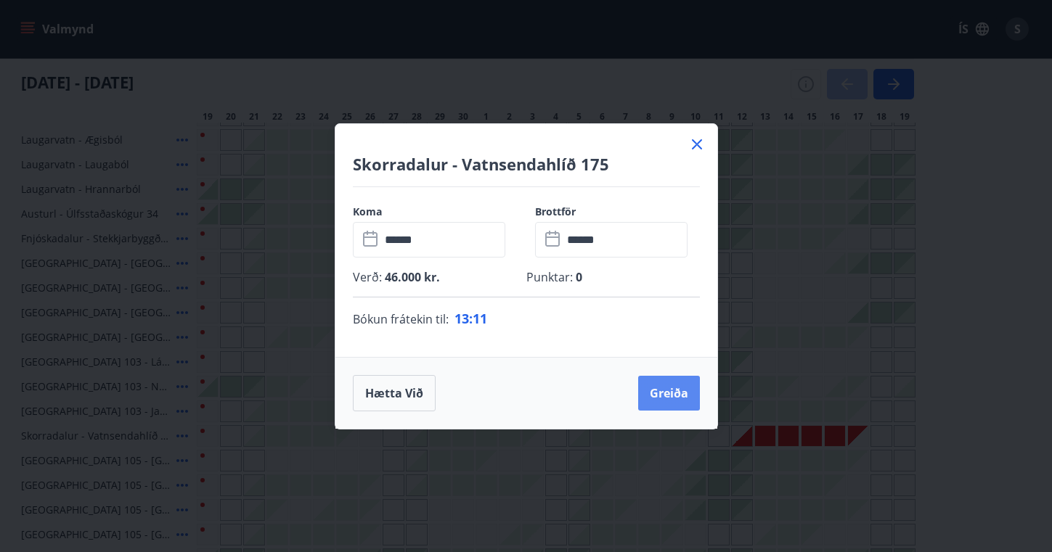
click at [672, 391] on button "Greiða" at bounding box center [669, 393] width 62 height 35
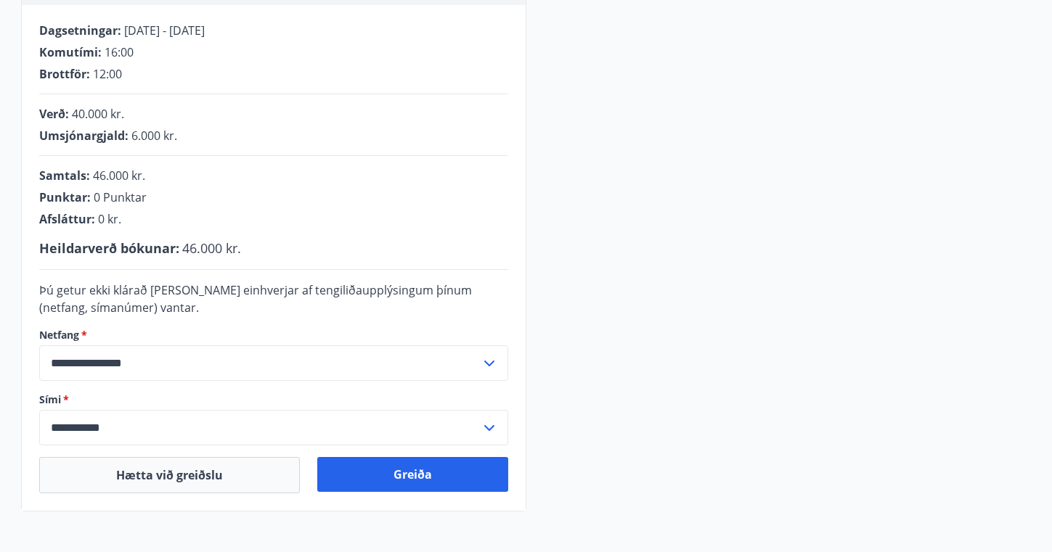
scroll to position [288, 0]
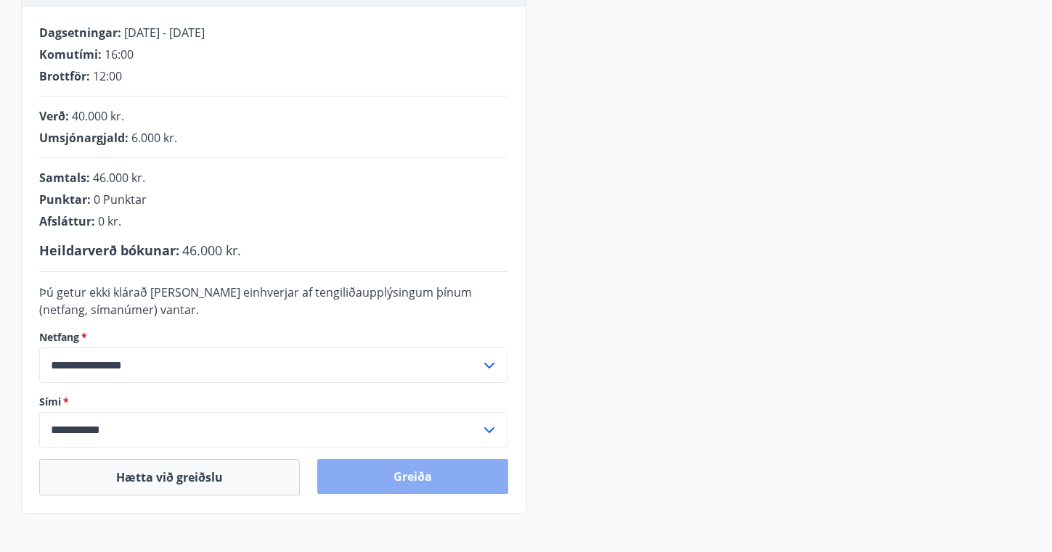
click at [403, 476] on button "Greiða" at bounding box center [412, 477] width 191 height 35
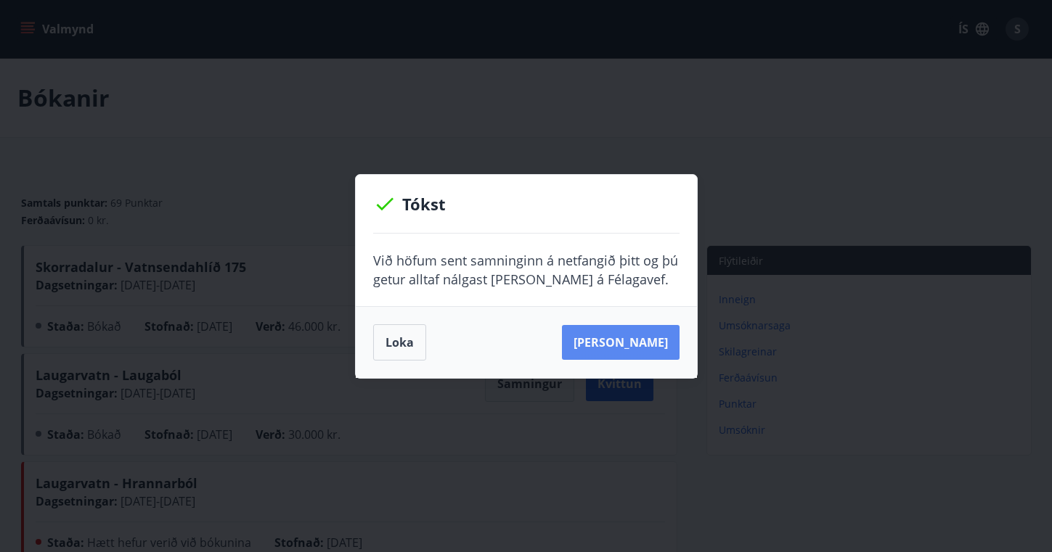
click at [643, 343] on button "[PERSON_NAME]" at bounding box center [621, 342] width 118 height 35
click at [642, 343] on button "[PERSON_NAME]" at bounding box center [621, 342] width 118 height 35
click at [627, 338] on button "[PERSON_NAME]" at bounding box center [621, 342] width 118 height 35
click at [409, 336] on button "Loka" at bounding box center [399, 343] width 53 height 36
